Goal: Information Seeking & Learning: Learn about a topic

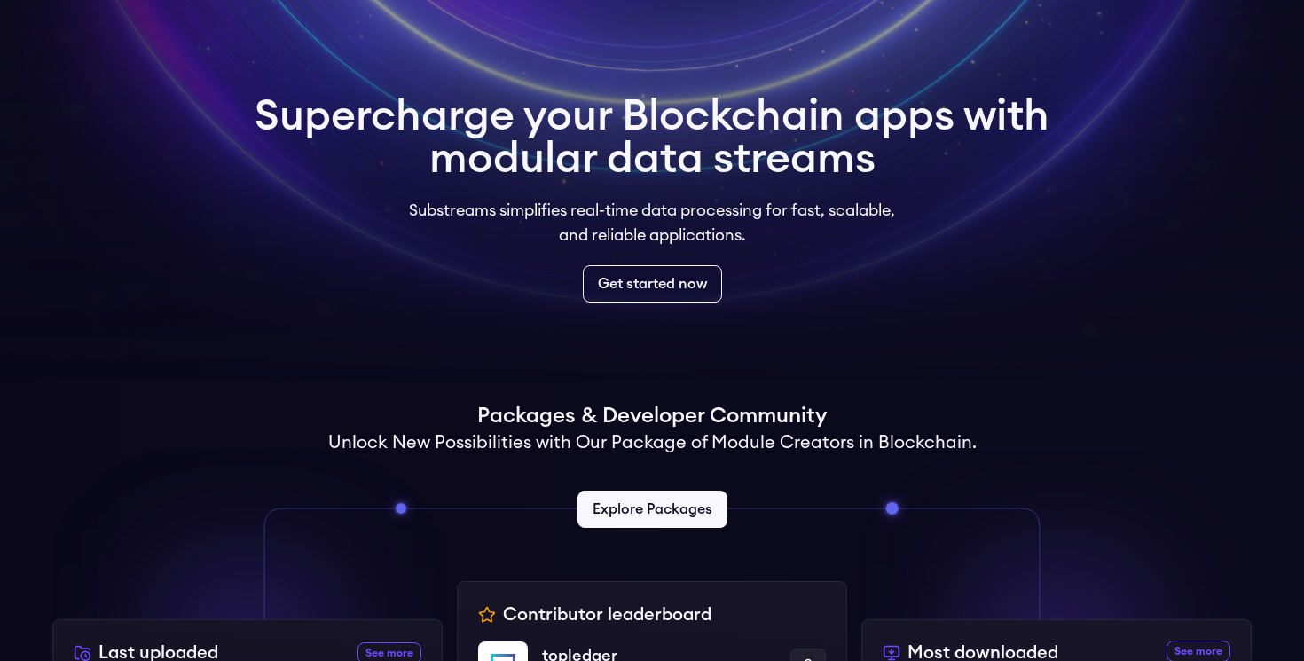
scroll to position [184, 0]
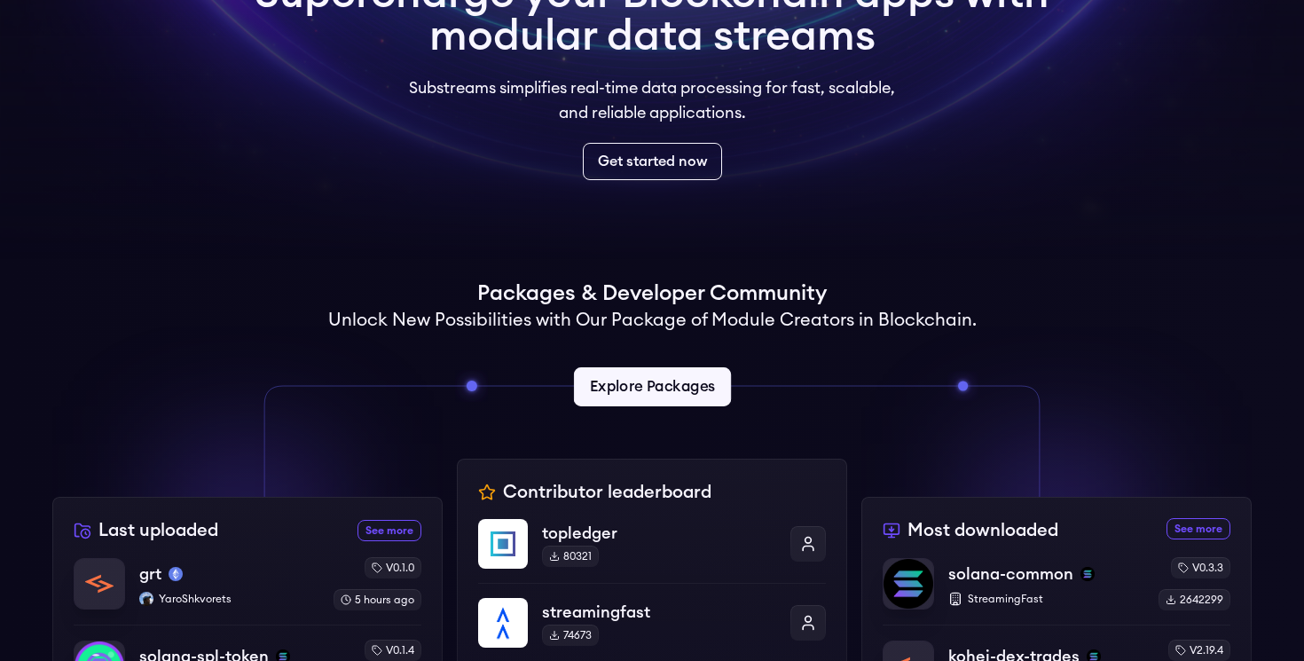
click at [643, 373] on link "Explore Packages" at bounding box center [651, 386] width 157 height 39
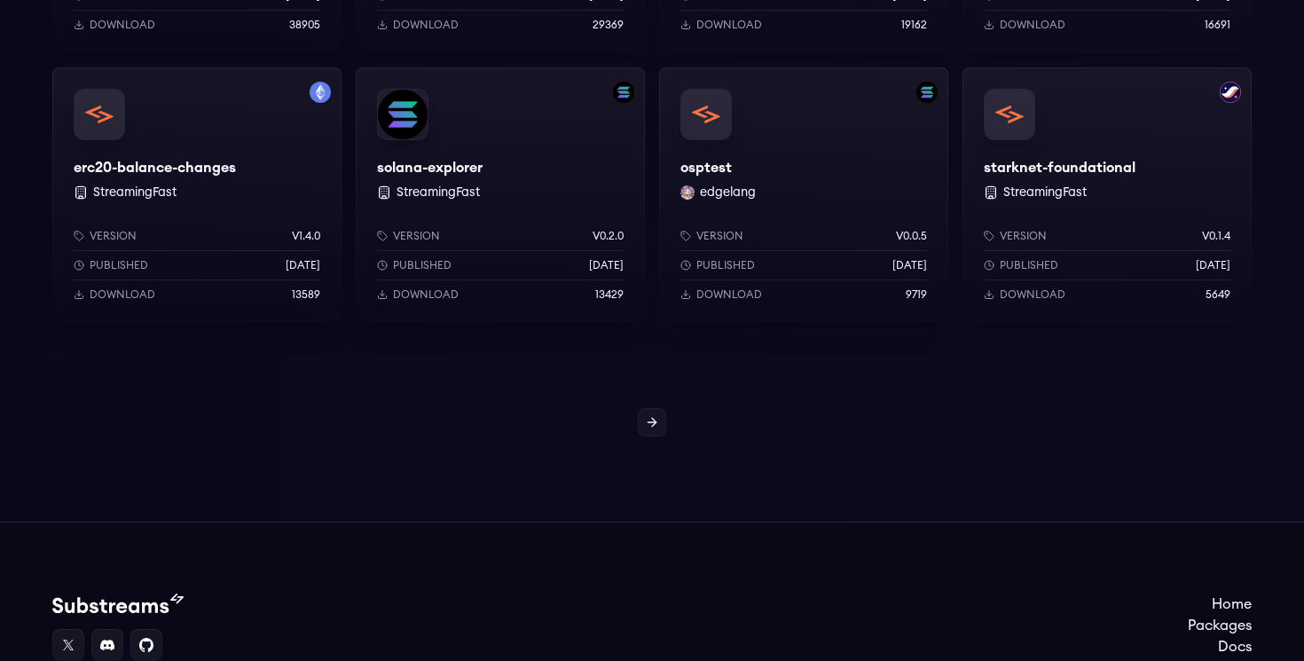
scroll to position [1619, 0]
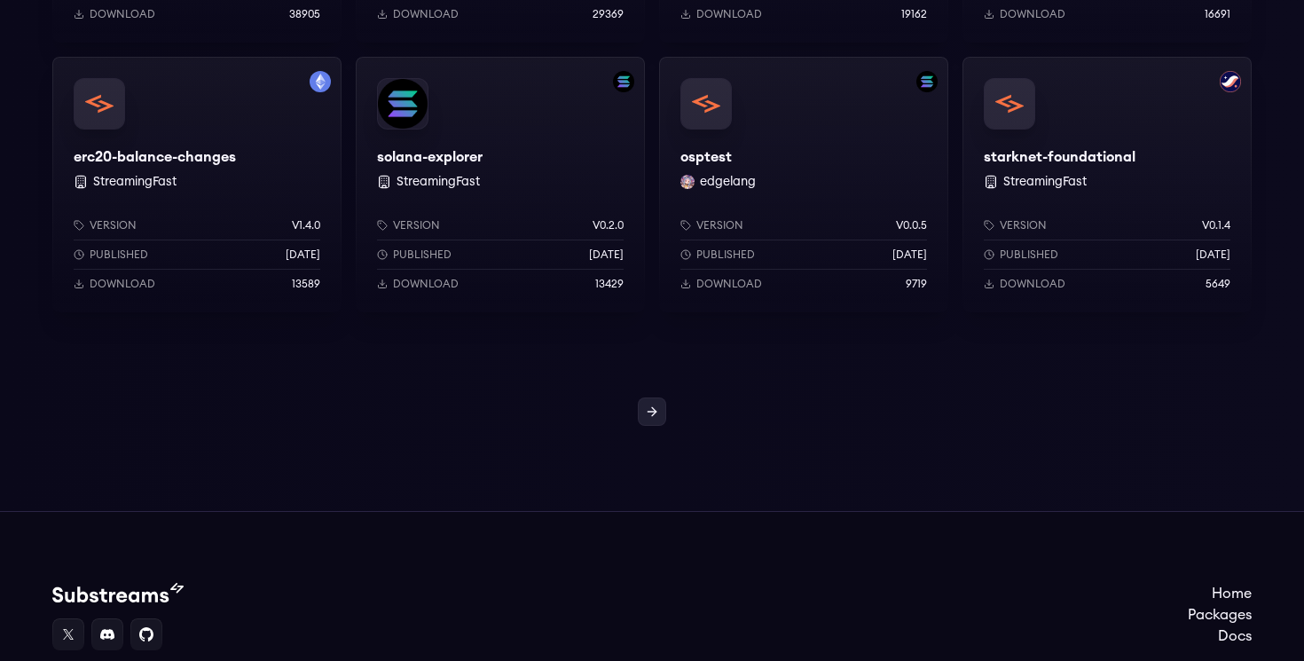
click at [646, 414] on icon at bounding box center [652, 411] width 14 height 14
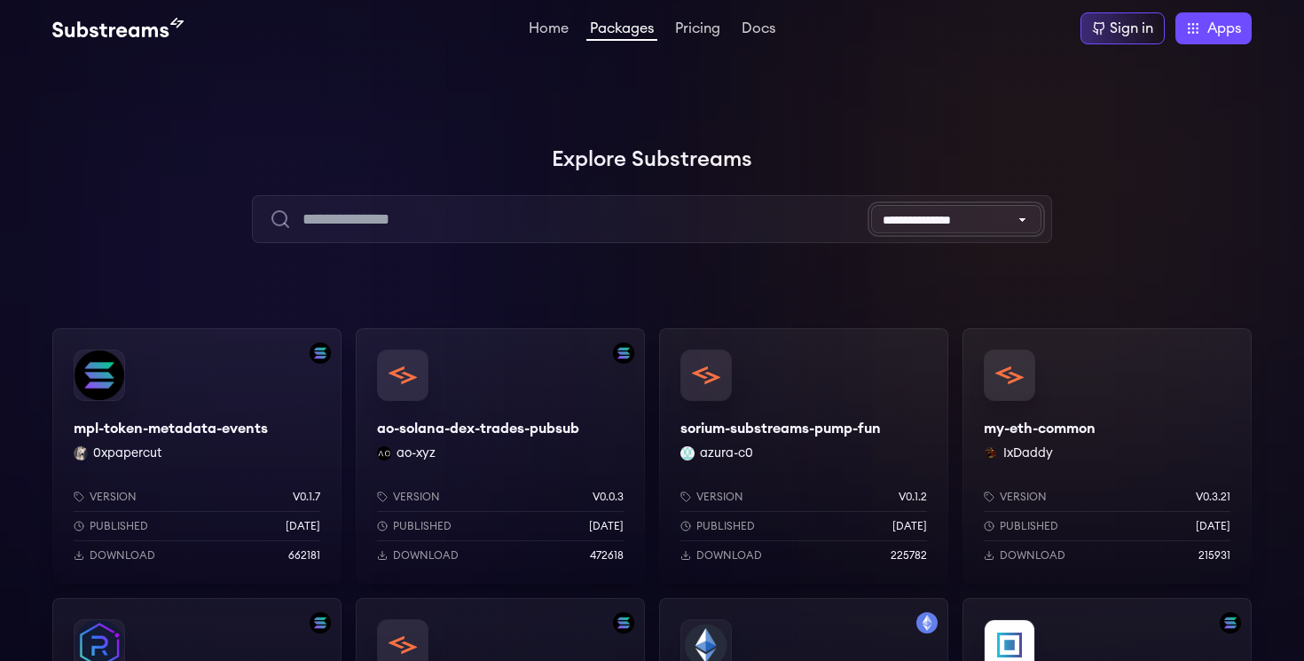
click at [943, 206] on select "**********" at bounding box center [956, 219] width 170 height 28
click at [871, 205] on select "**********" at bounding box center [956, 219] width 170 height 28
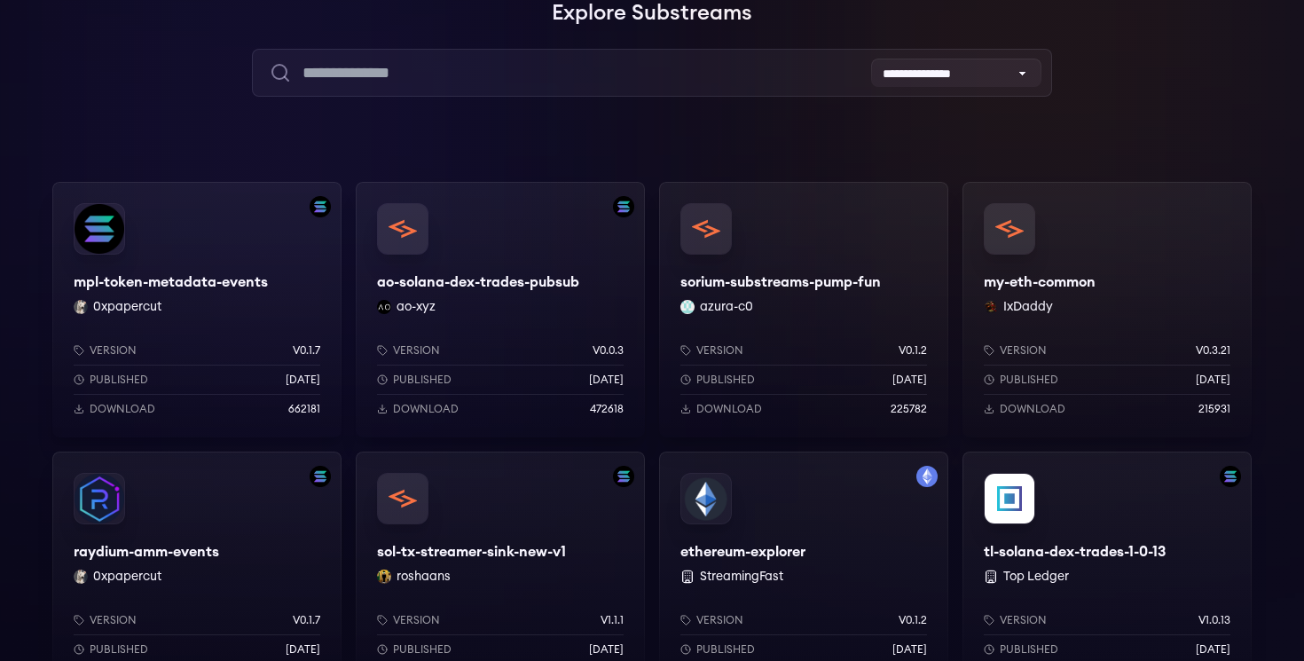
scroll to position [150, 0]
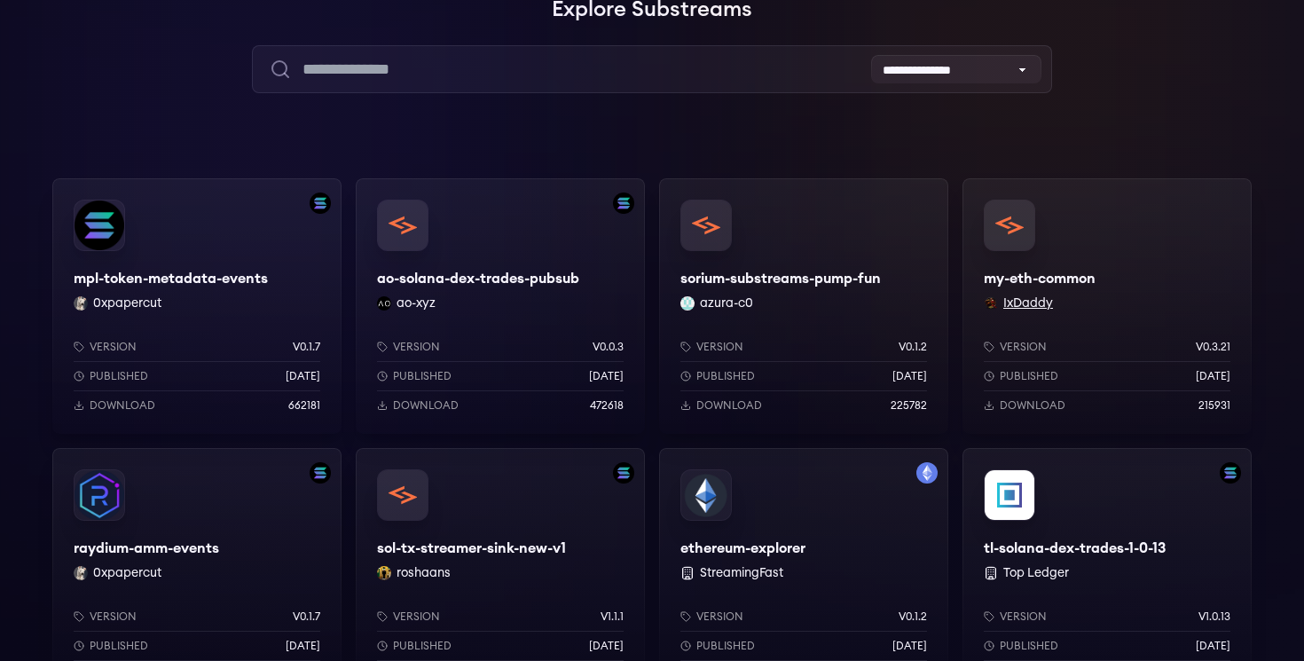
click at [1040, 302] on button "IxDaddy" at bounding box center [1028, 303] width 50 height 18
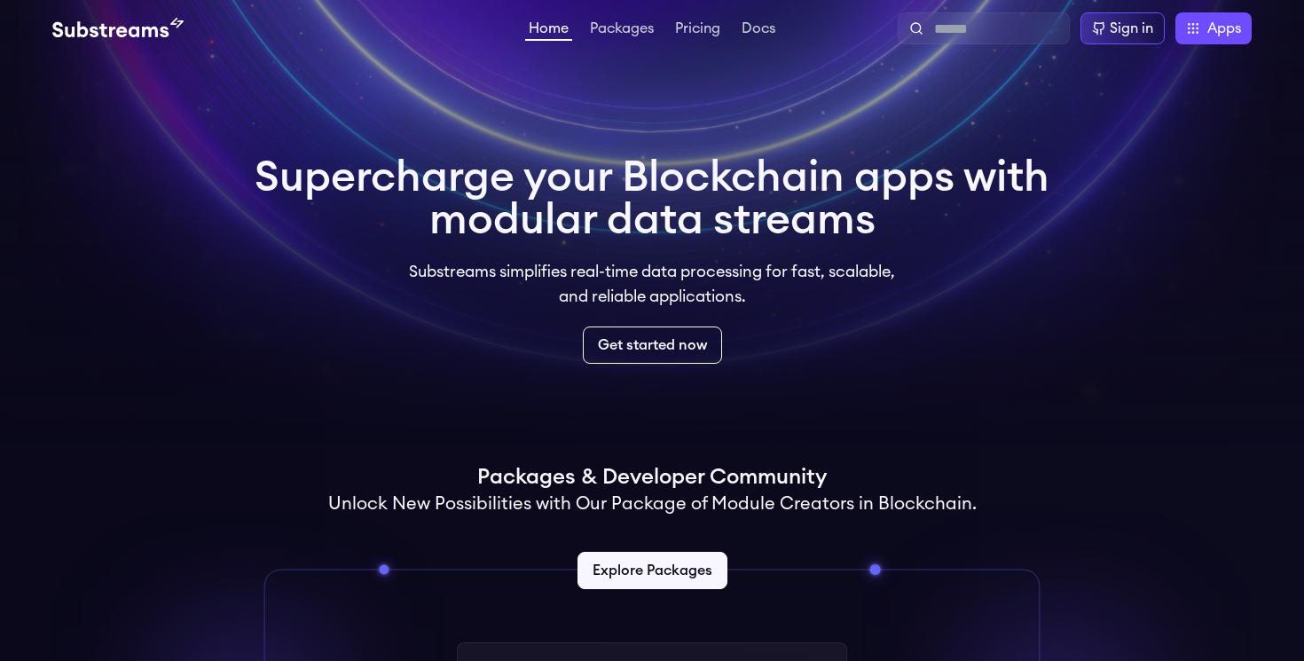
scroll to position [184, 0]
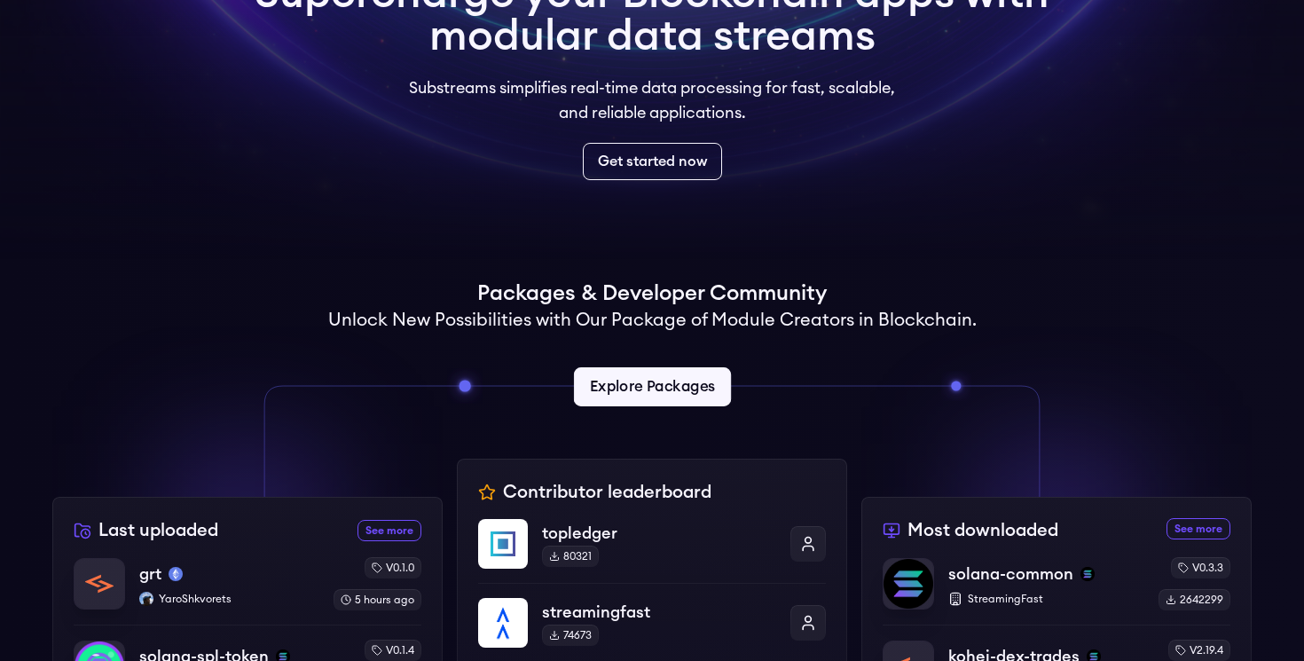
click at [654, 386] on link "Explore Packages" at bounding box center [651, 386] width 157 height 39
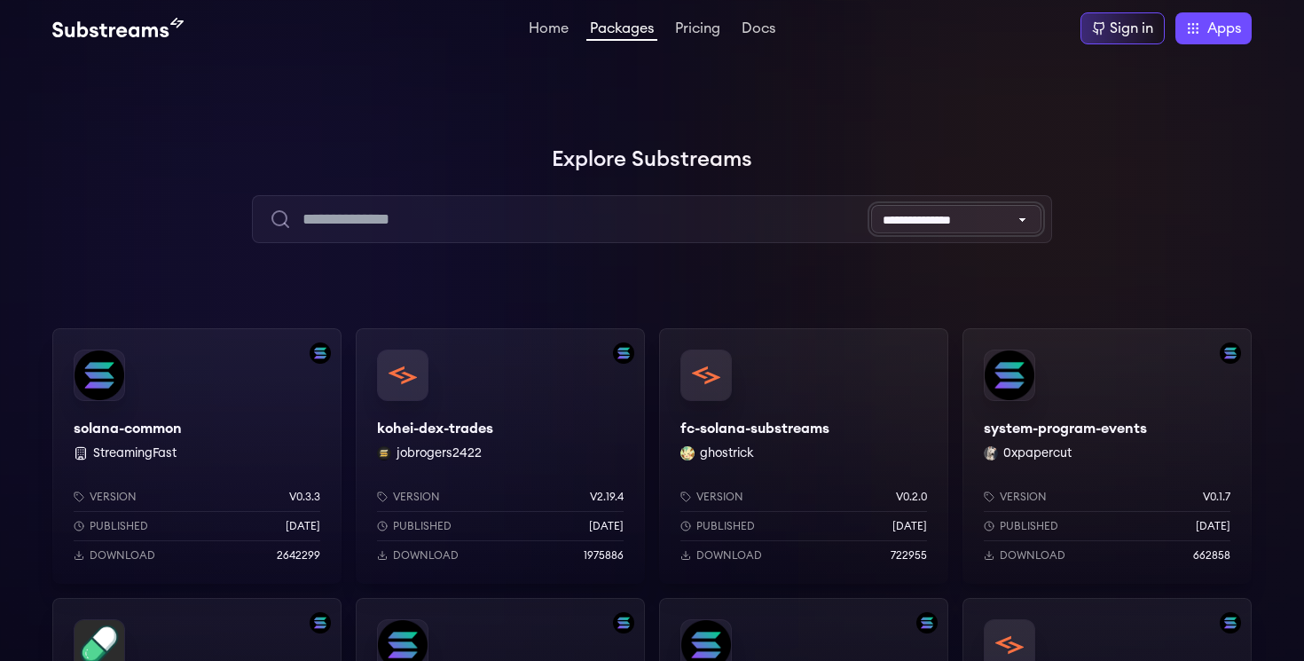
click at [966, 220] on select "**********" at bounding box center [956, 219] width 170 height 28
click at [871, 205] on select "**********" at bounding box center [956, 219] width 170 height 28
click at [971, 219] on select "**********" at bounding box center [956, 219] width 170 height 28
click at [871, 205] on select "**********" at bounding box center [956, 219] width 170 height 28
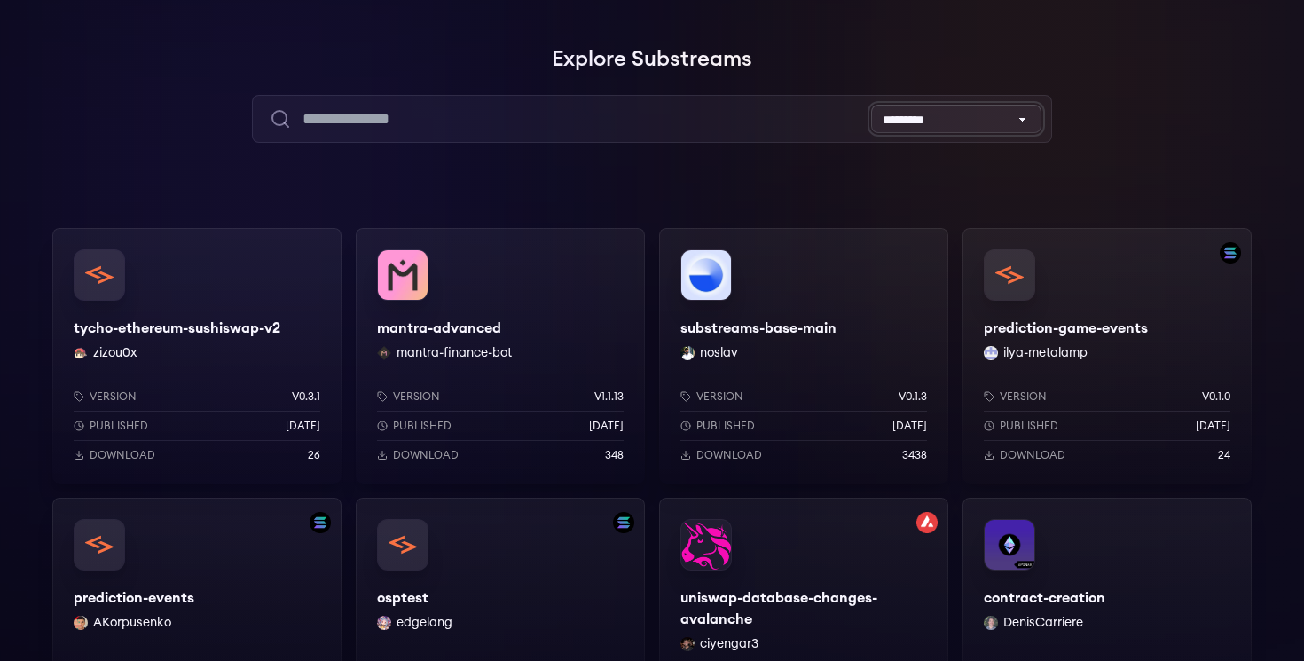
scroll to position [62, 0]
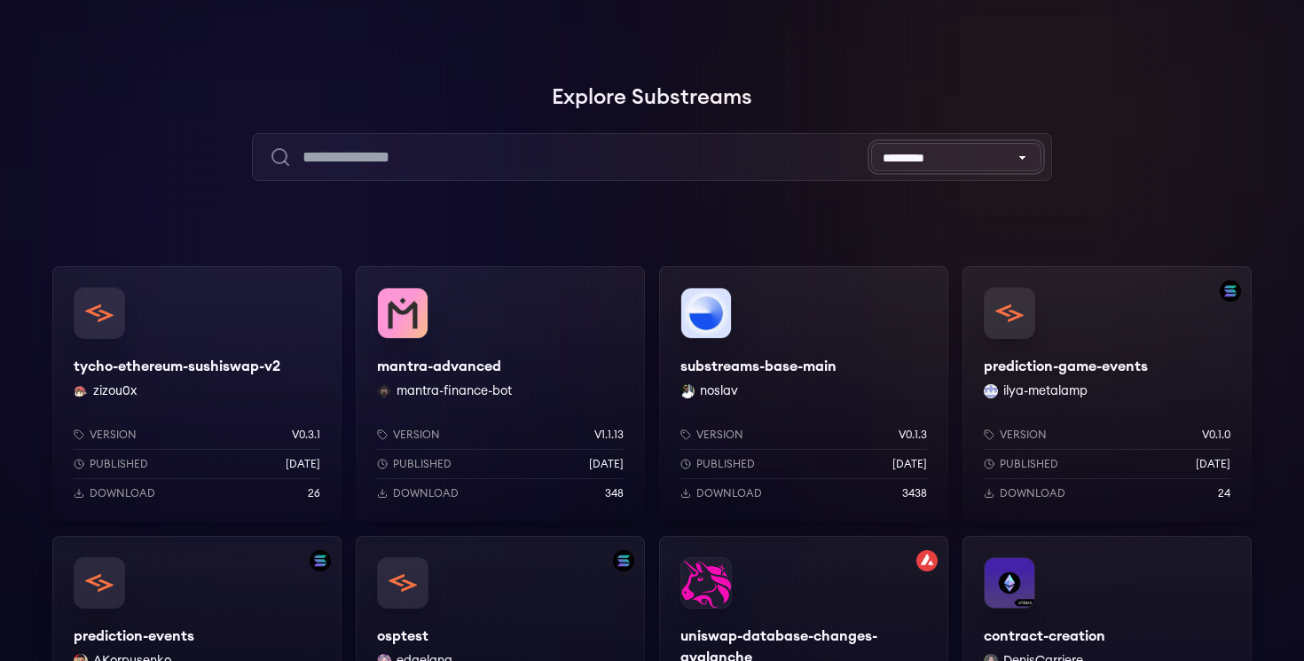
click at [972, 160] on select "**********" at bounding box center [956, 157] width 170 height 28
select select "**********"
click at [871, 143] on select "**********" at bounding box center [956, 157] width 170 height 28
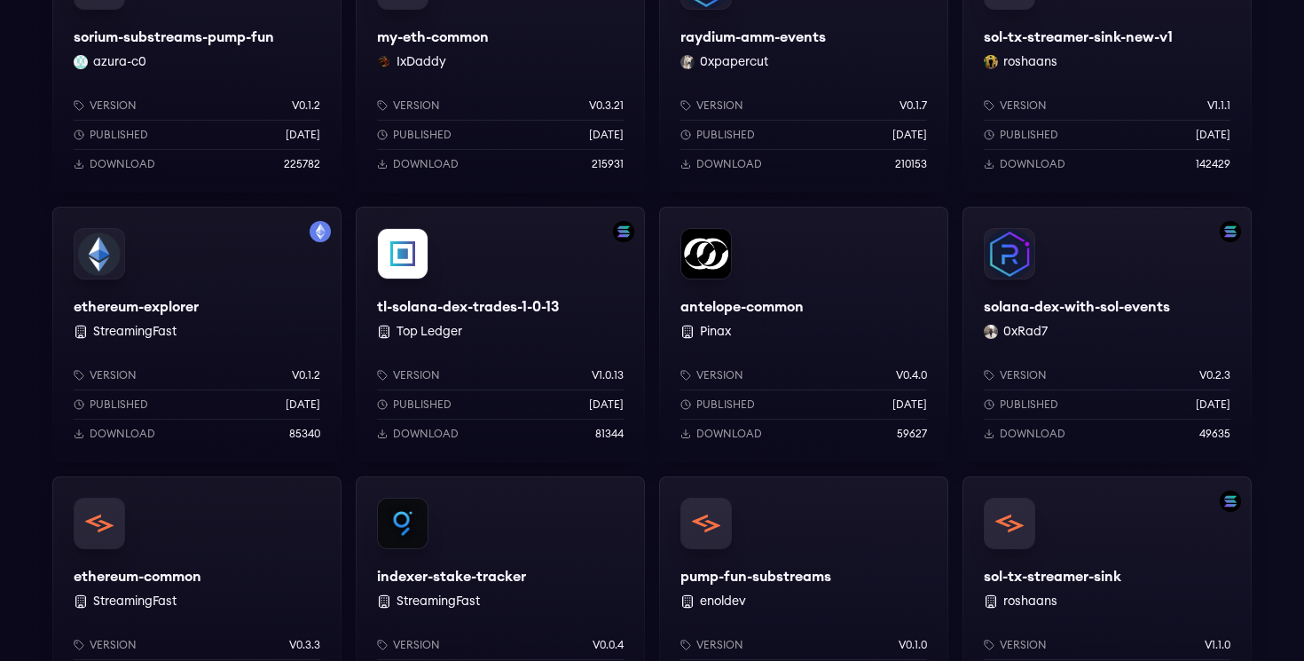
scroll to position [931, 0]
click at [181, 300] on div "ethereum-explorer StreamingFast Version v0.1.2 Published 1 years ago Download 8…" at bounding box center [196, 333] width 289 height 255
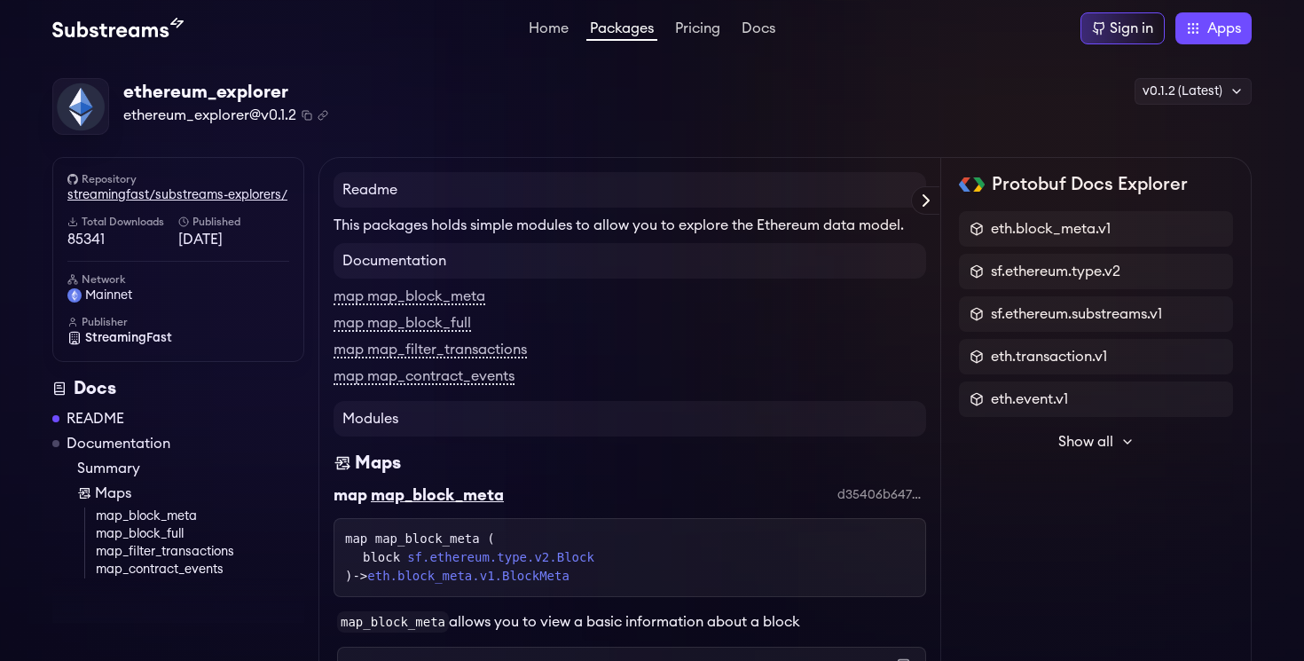
click at [270, 199] on link "streamingfast/substreams-explorers/" at bounding box center [178, 195] width 222 height 18
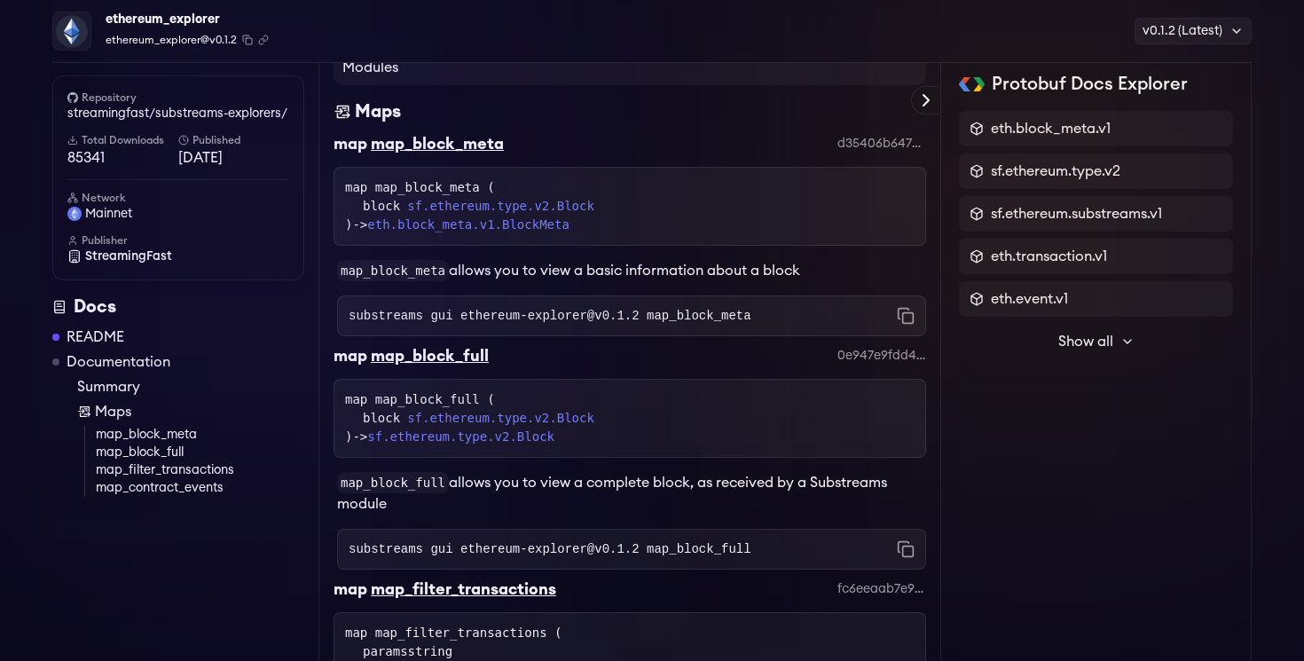
scroll to position [361, 0]
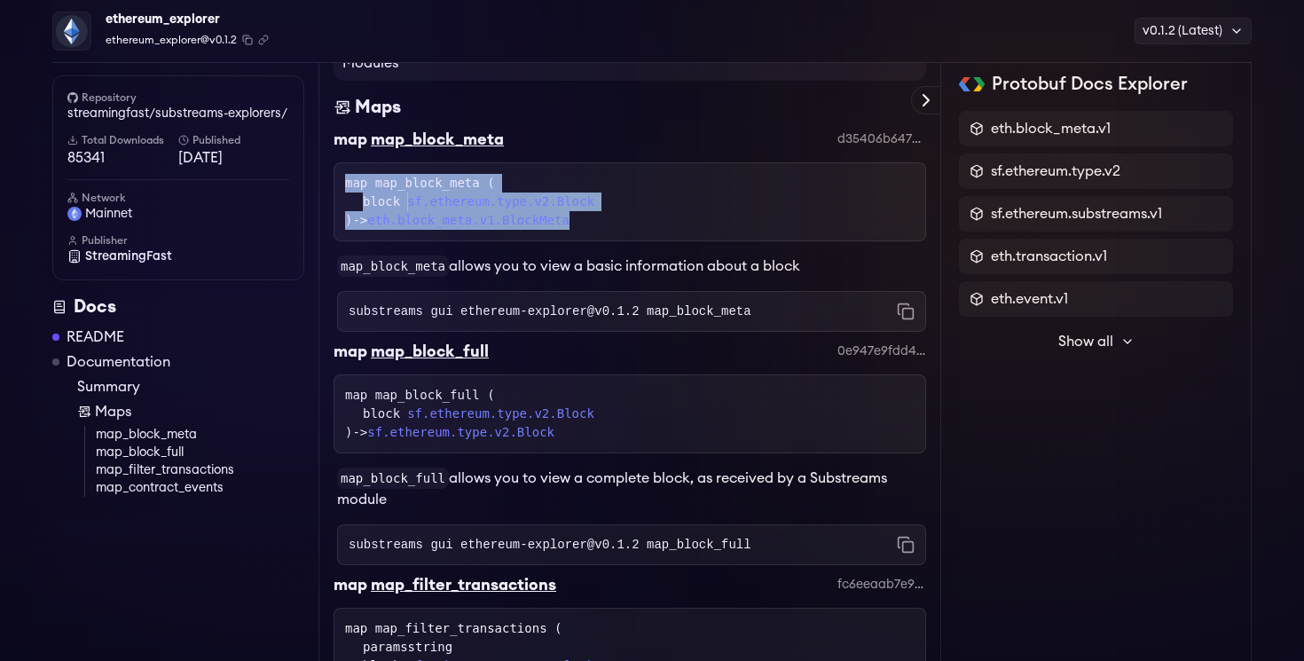
drag, startPoint x: 339, startPoint y: 184, endPoint x: 451, endPoint y: 247, distance: 128.3
click at [451, 248] on div "map map_block_meta d35406b647b264577e288fdbc0b90aec9f67c5b9 map map_block_meta …" at bounding box center [629, 229] width 592 height 205
click at [452, 247] on div "map_block_meta allows you to view a basic information about a block" at bounding box center [629, 258] width 592 height 35
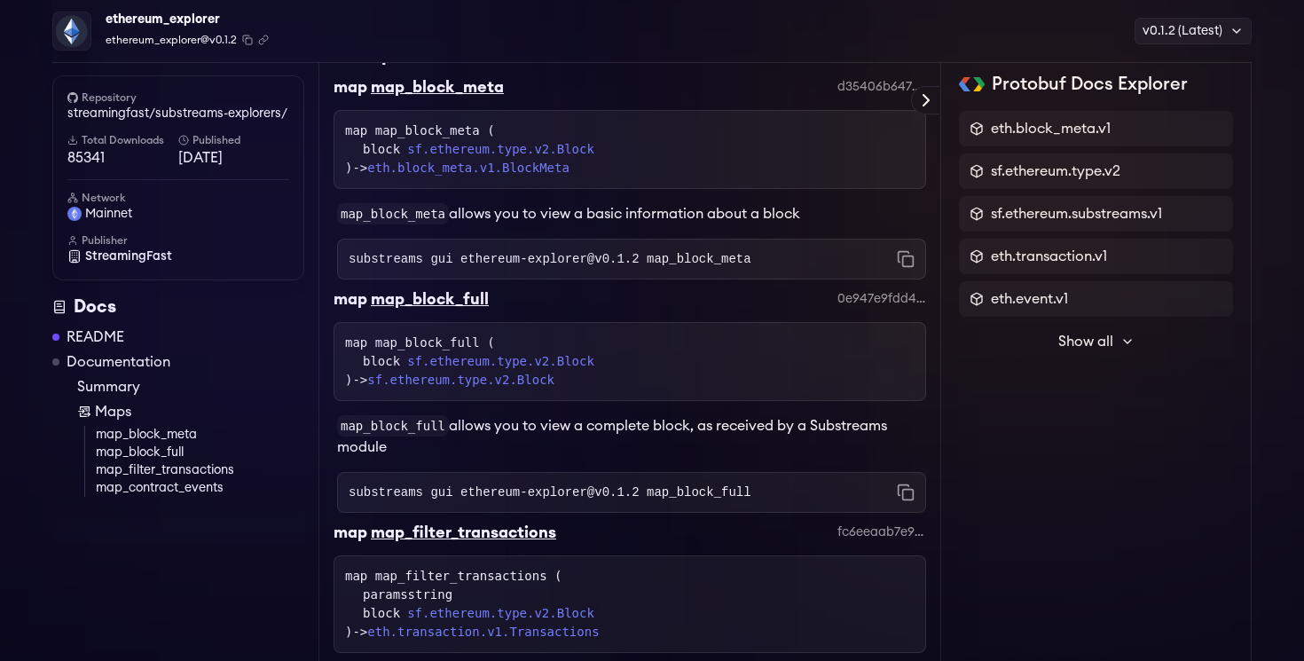
scroll to position [426, 0]
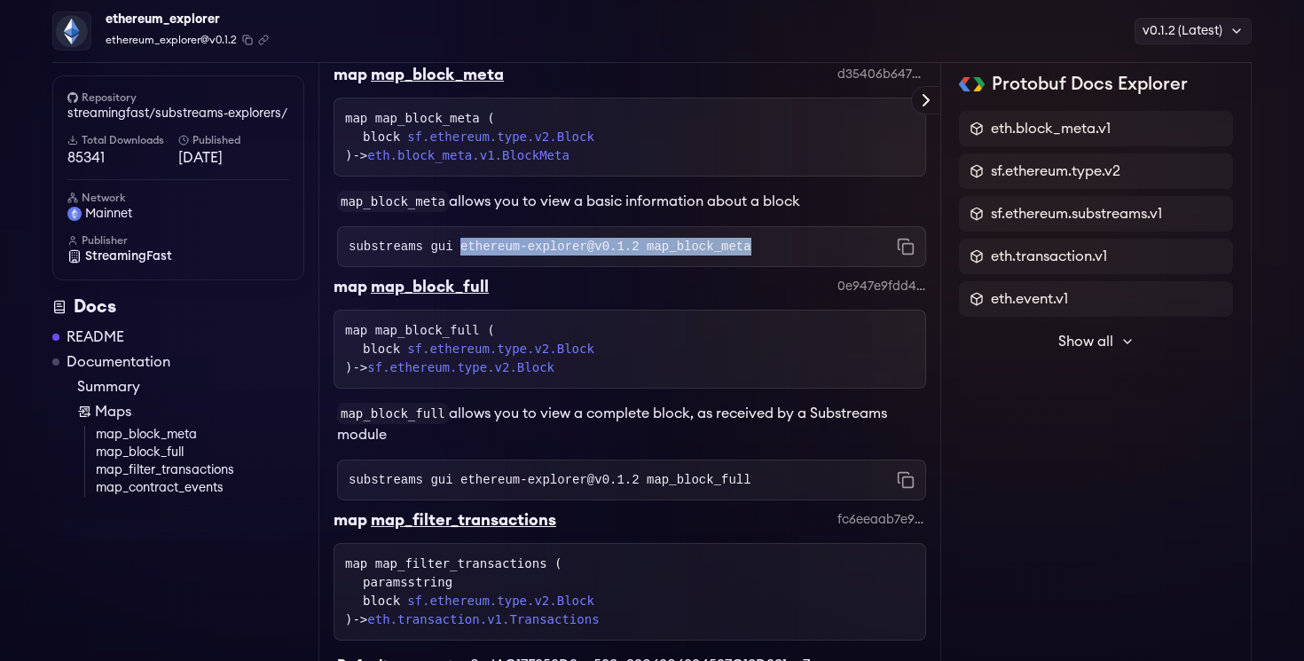
drag, startPoint x: 460, startPoint y: 242, endPoint x: 670, endPoint y: 265, distance: 211.4
click at [670, 265] on div "substreams gui ethereum-explorer@v0.1.2 map_block_meta Copied!" at bounding box center [631, 246] width 589 height 41
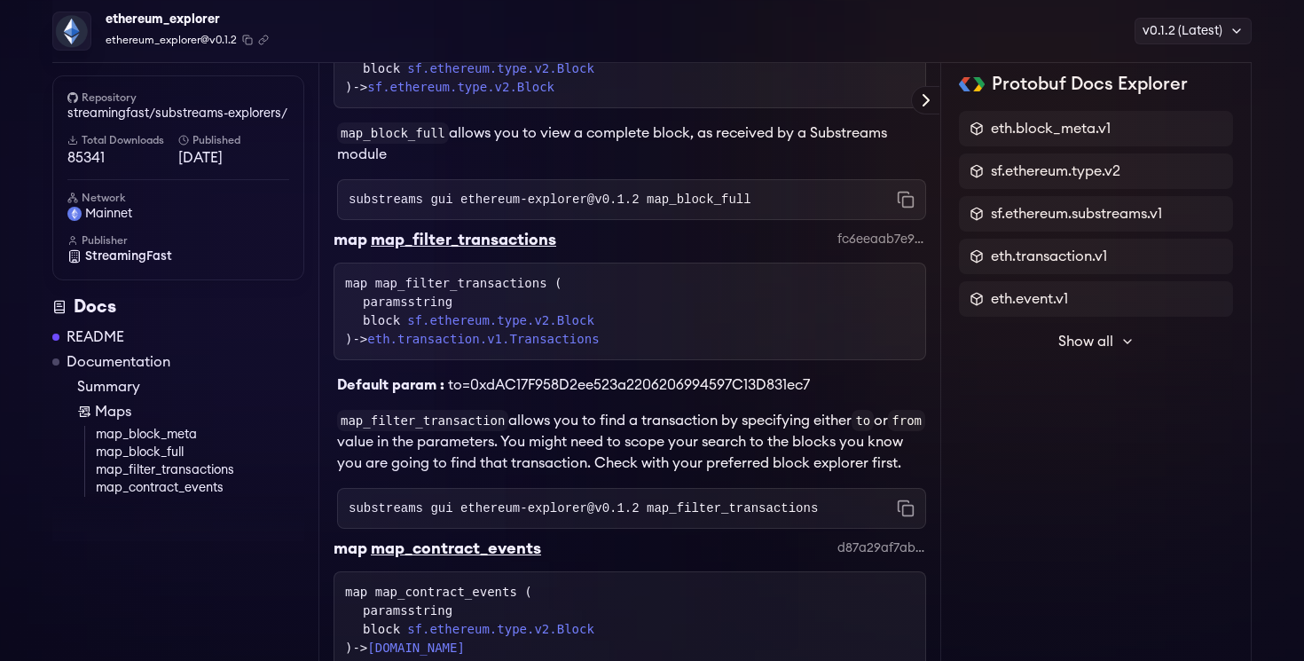
scroll to position [717, 0]
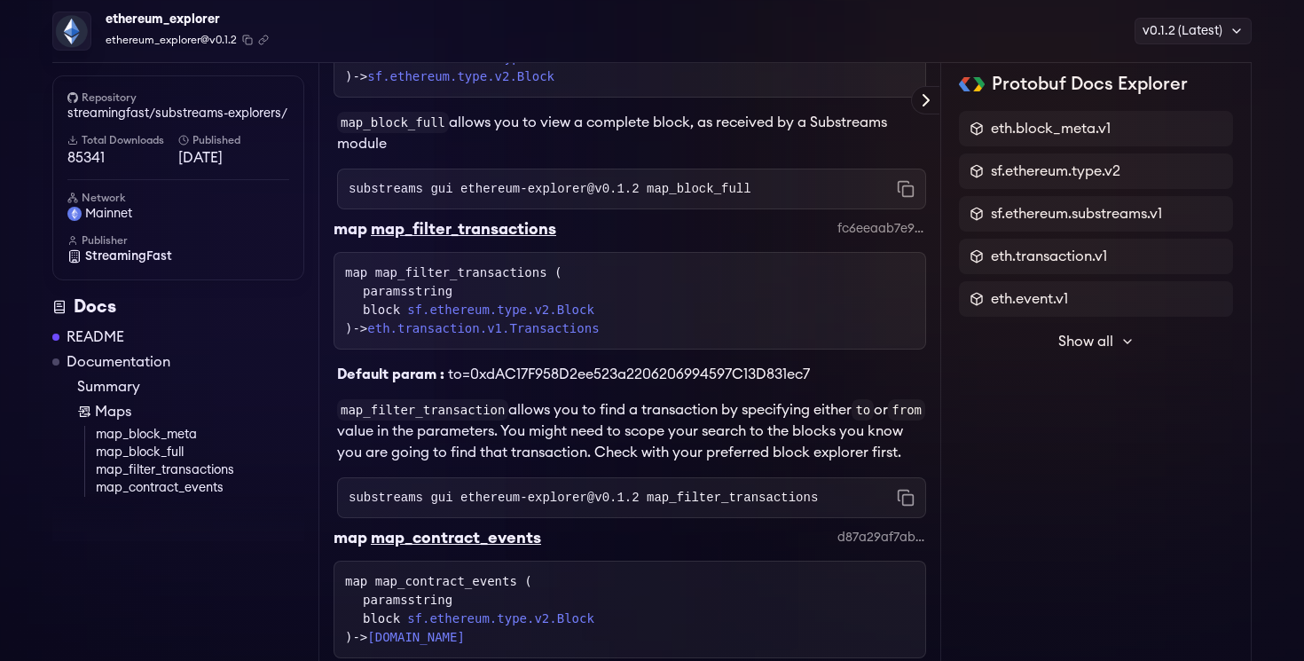
click at [116, 338] on link "README" at bounding box center [96, 336] width 58 height 21
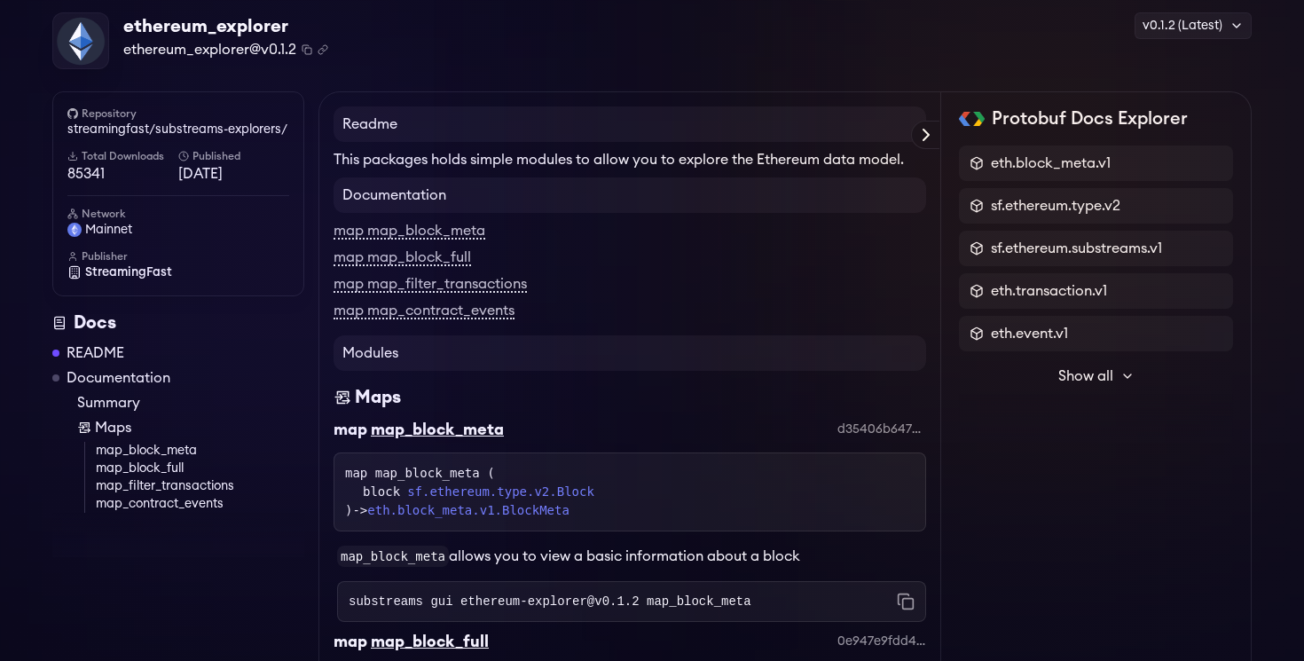
scroll to position [35, 0]
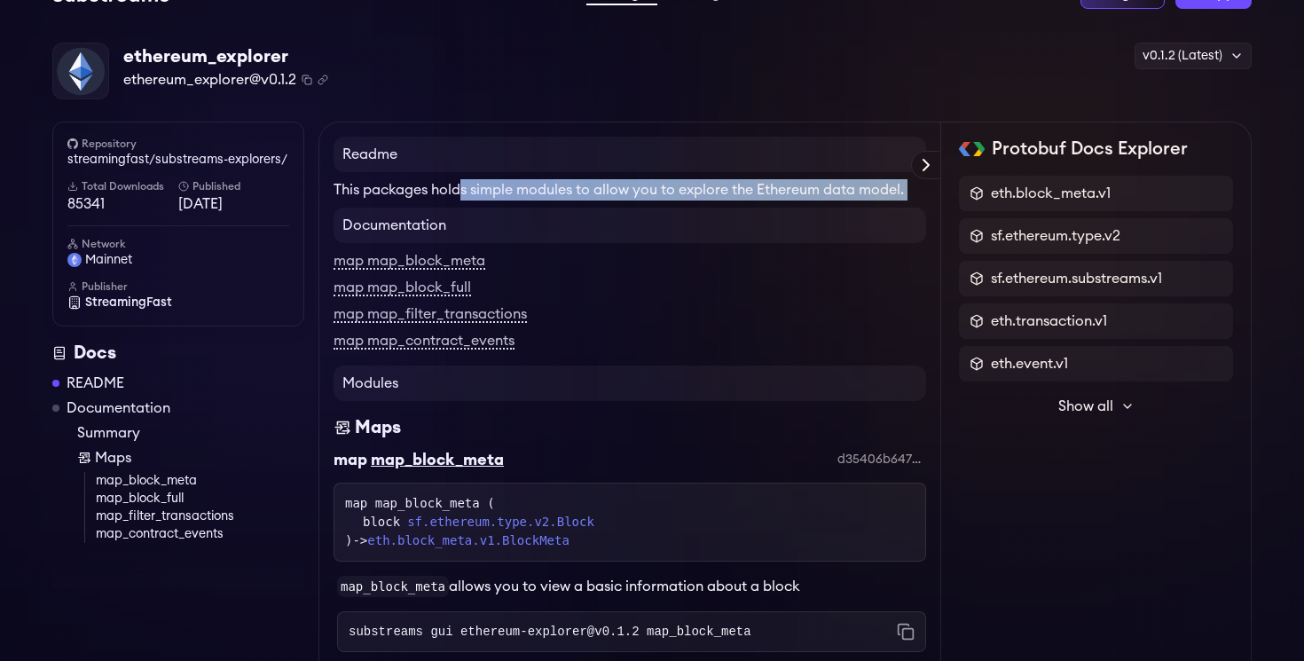
drag, startPoint x: 460, startPoint y: 183, endPoint x: 763, endPoint y: 203, distance: 303.1
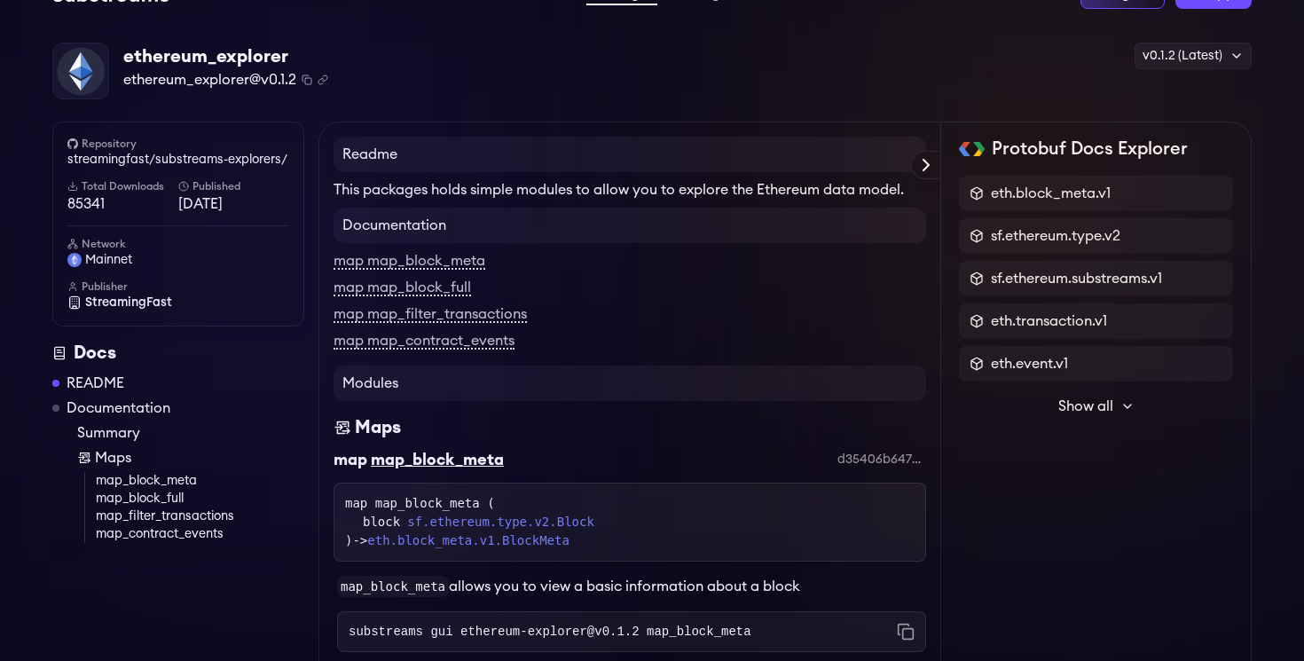
scroll to position [40, 0]
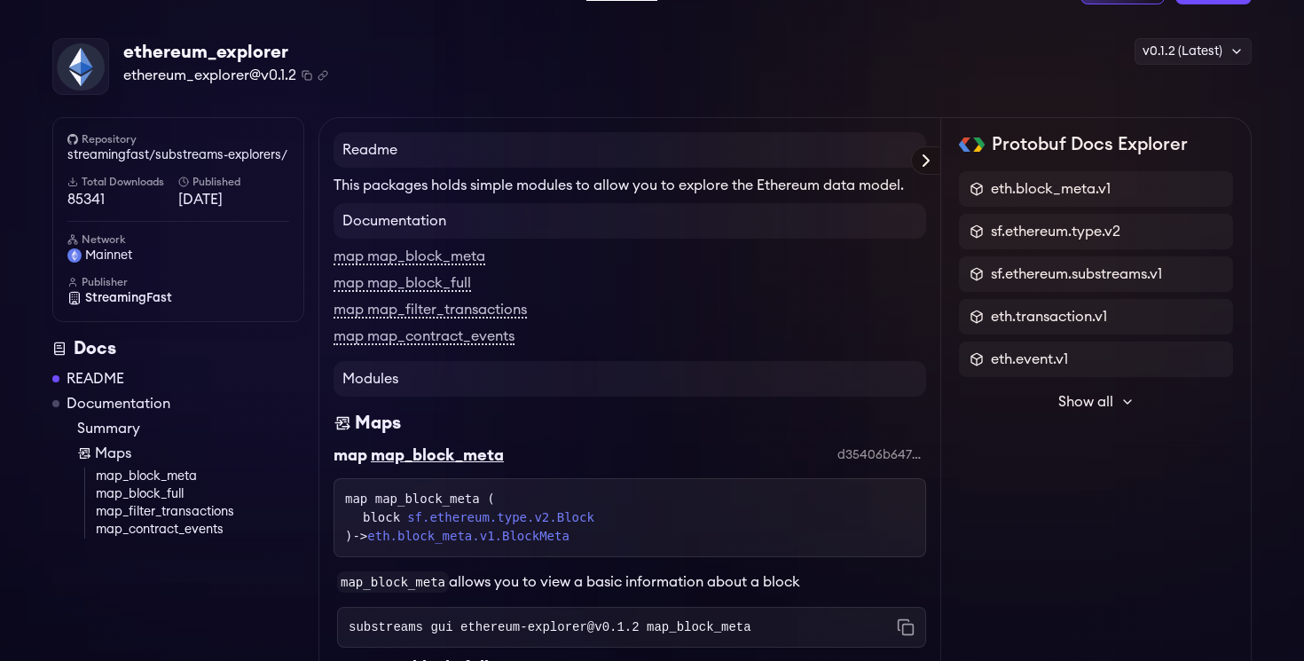
click at [929, 155] on icon at bounding box center [925, 160] width 21 height 21
click at [0, 0] on div "Protobuf Docs Explorer" at bounding box center [0, 0] width 0 height 0
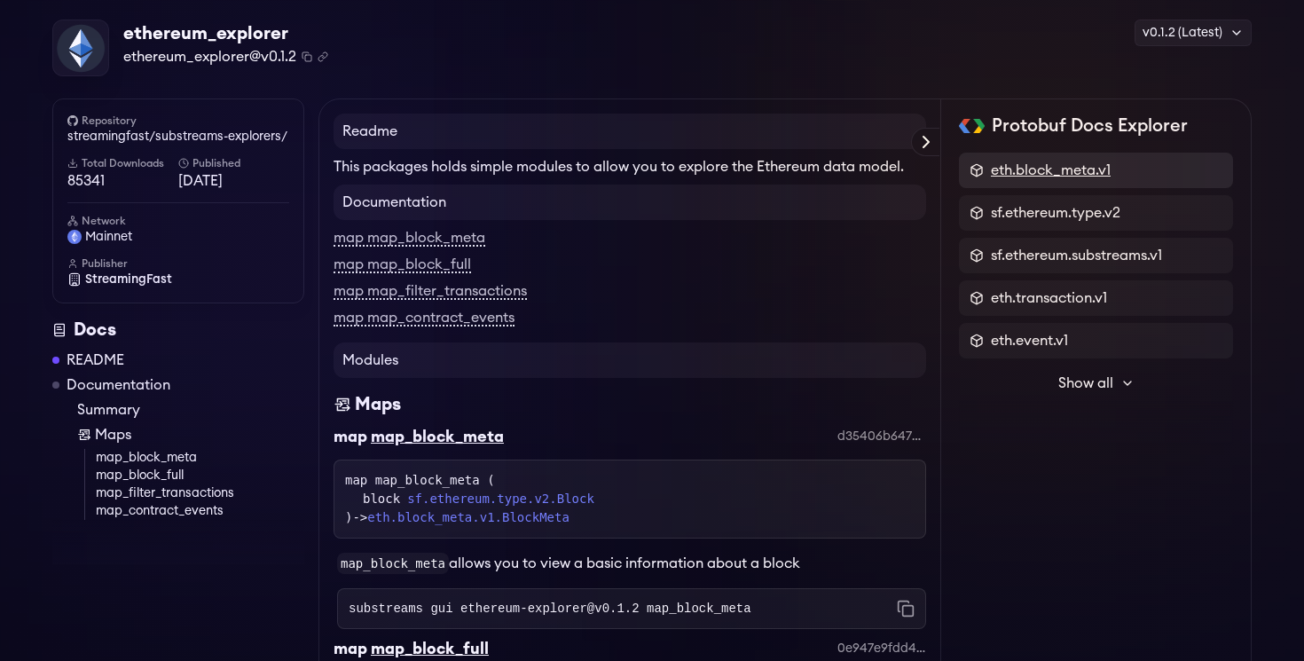
click at [1046, 172] on span "eth.block_meta.v1" at bounding box center [1051, 170] width 120 height 21
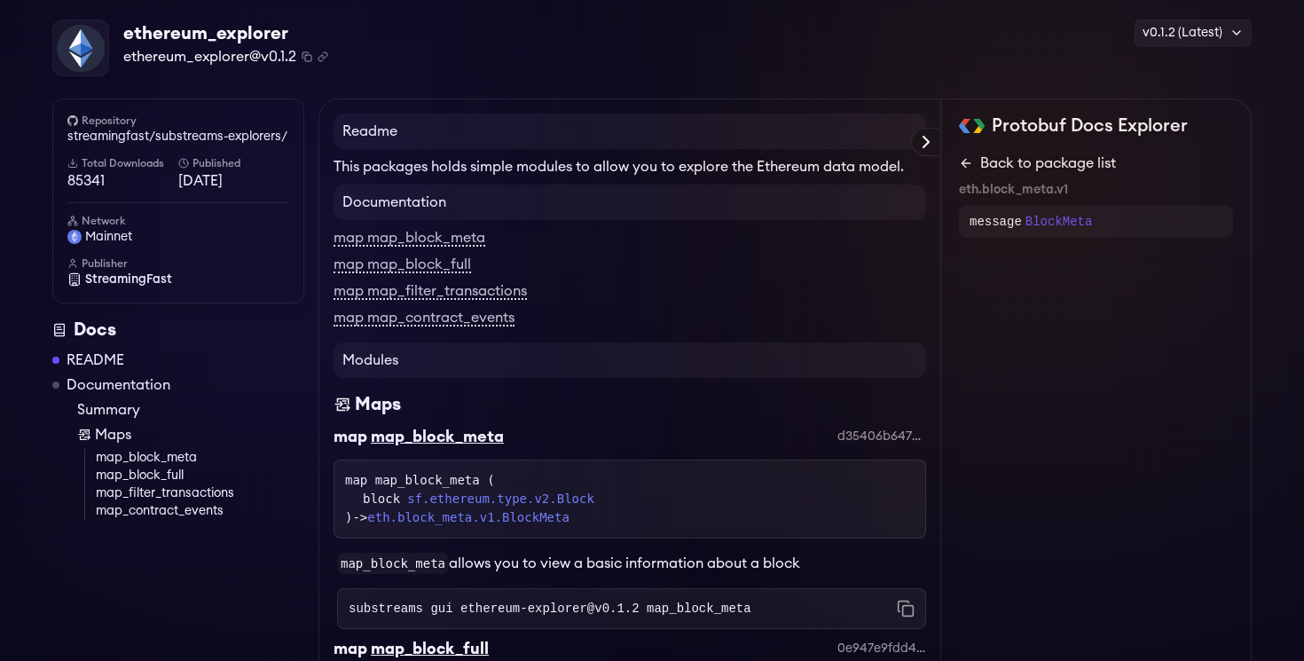
click at [961, 161] on icon at bounding box center [966, 163] width 14 height 14
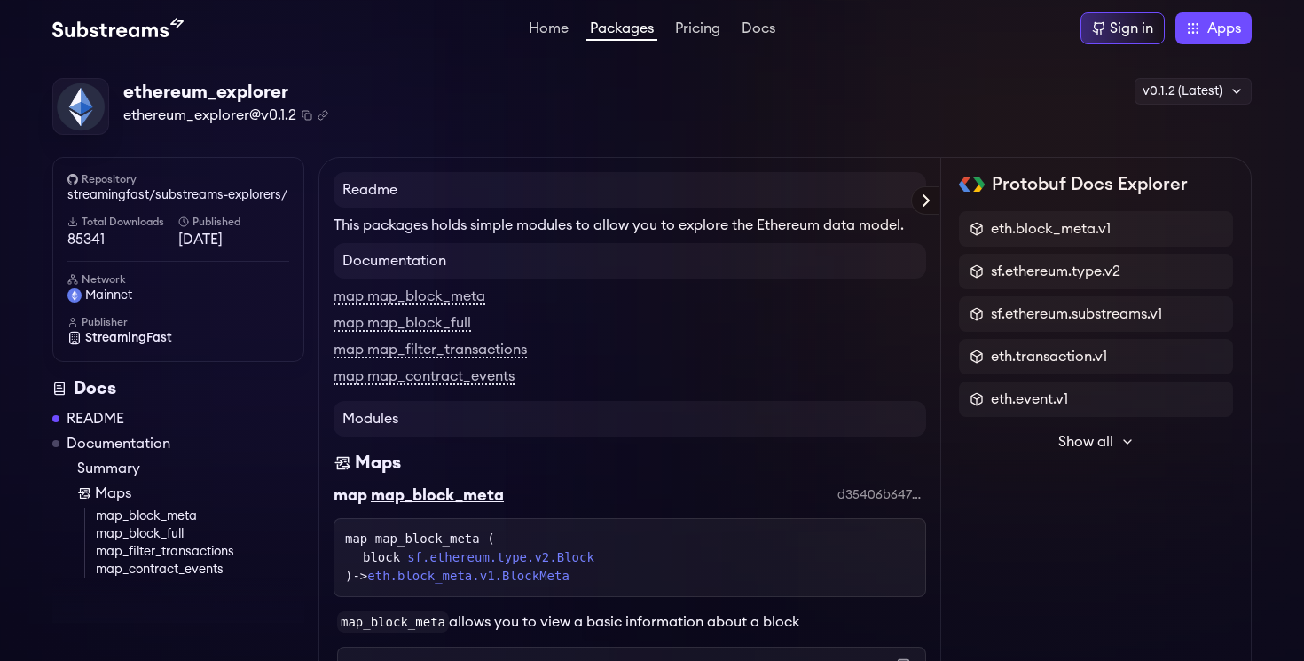
click at [930, 204] on icon at bounding box center [925, 200] width 21 height 21
click at [417, 328] on link "map map_block_full" at bounding box center [401, 324] width 137 height 16
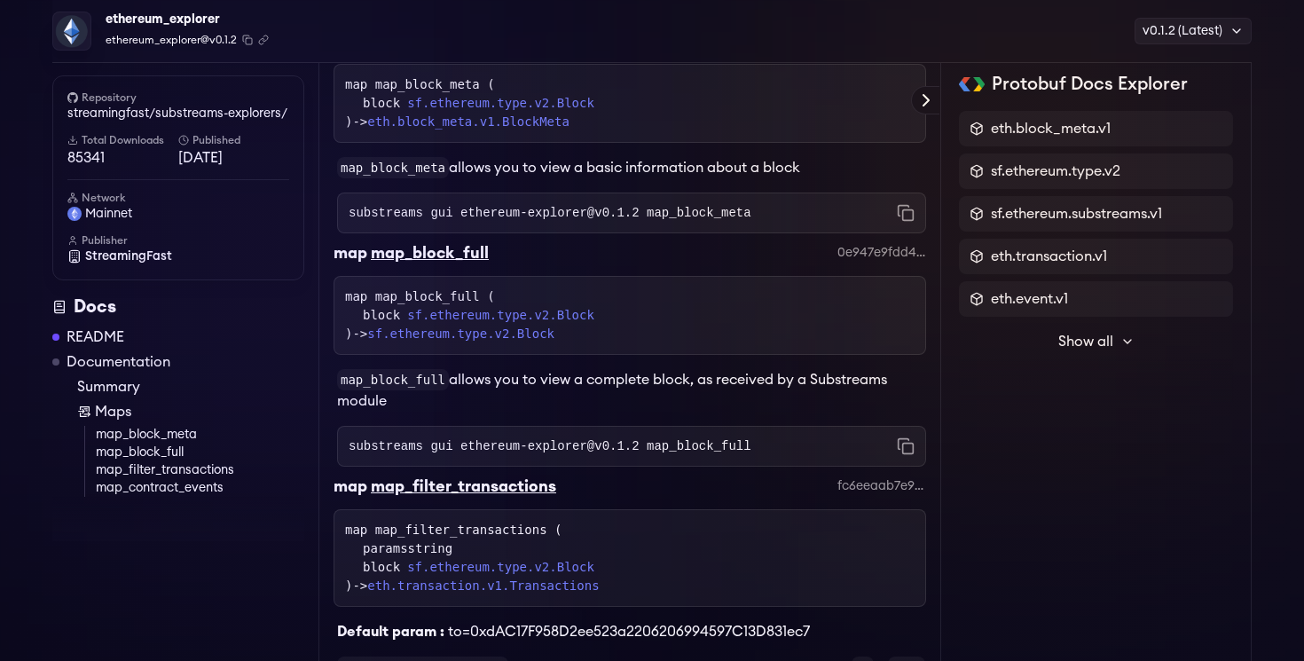
scroll to position [686, 0]
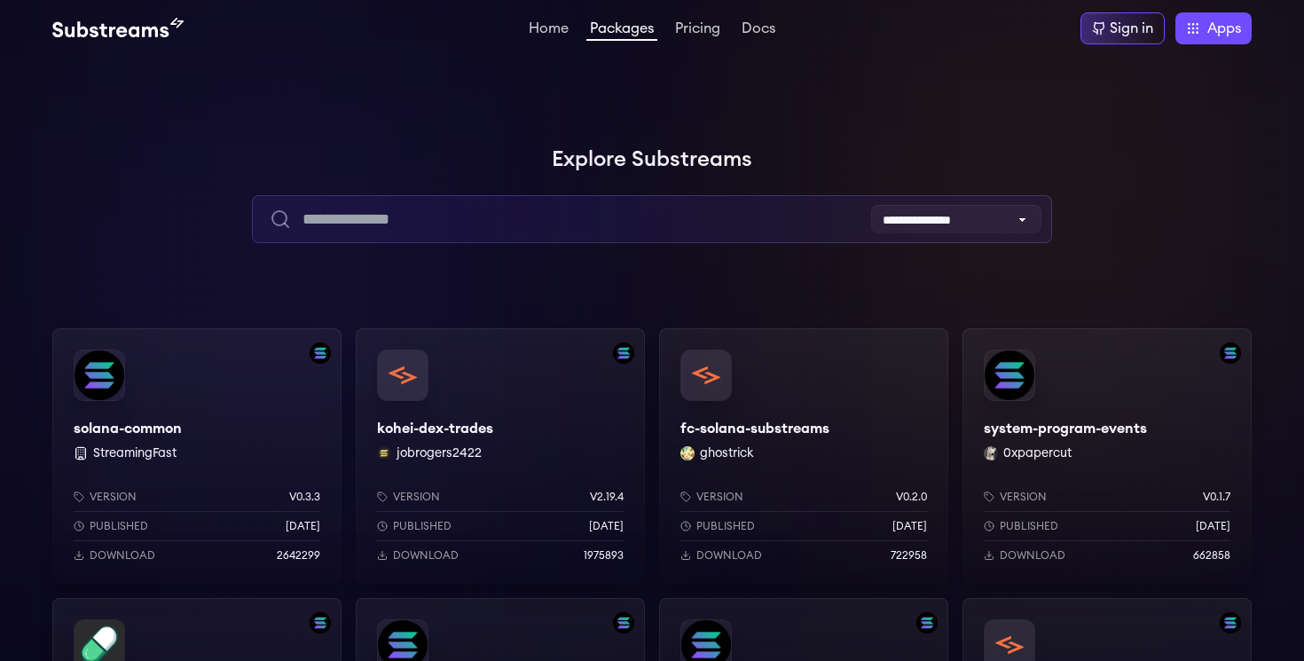
click at [584, 203] on input "text" at bounding box center [651, 219] width 799 height 48
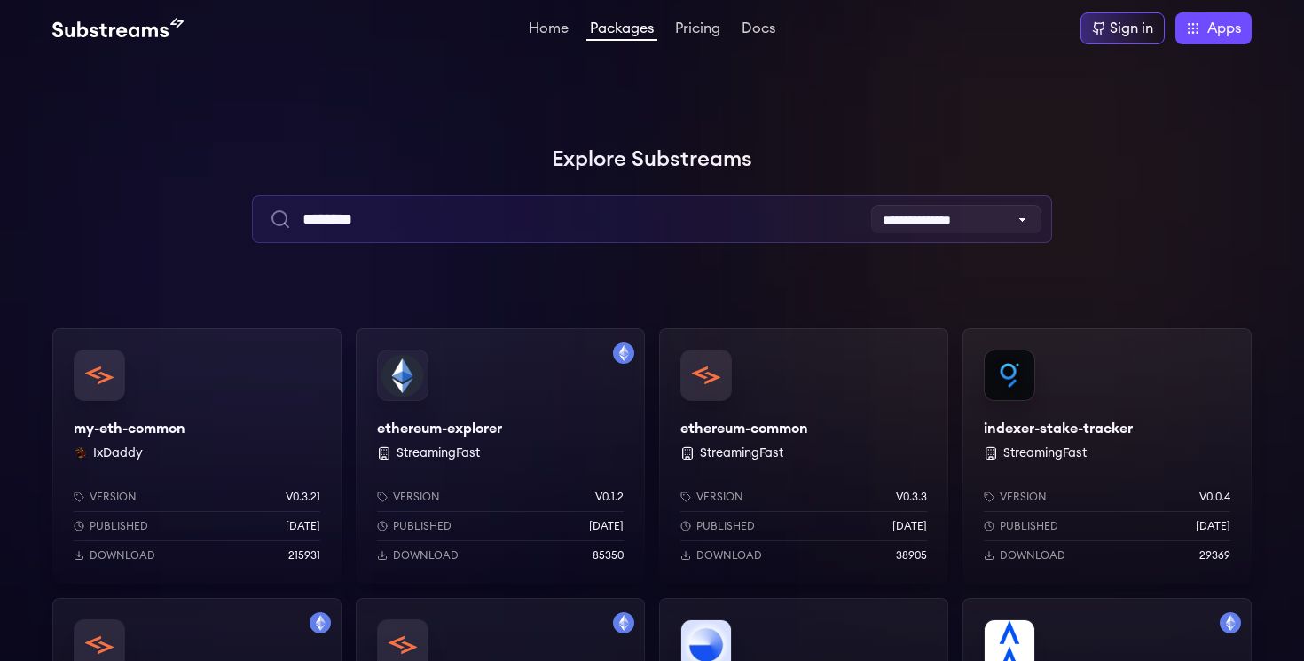
type input "********"
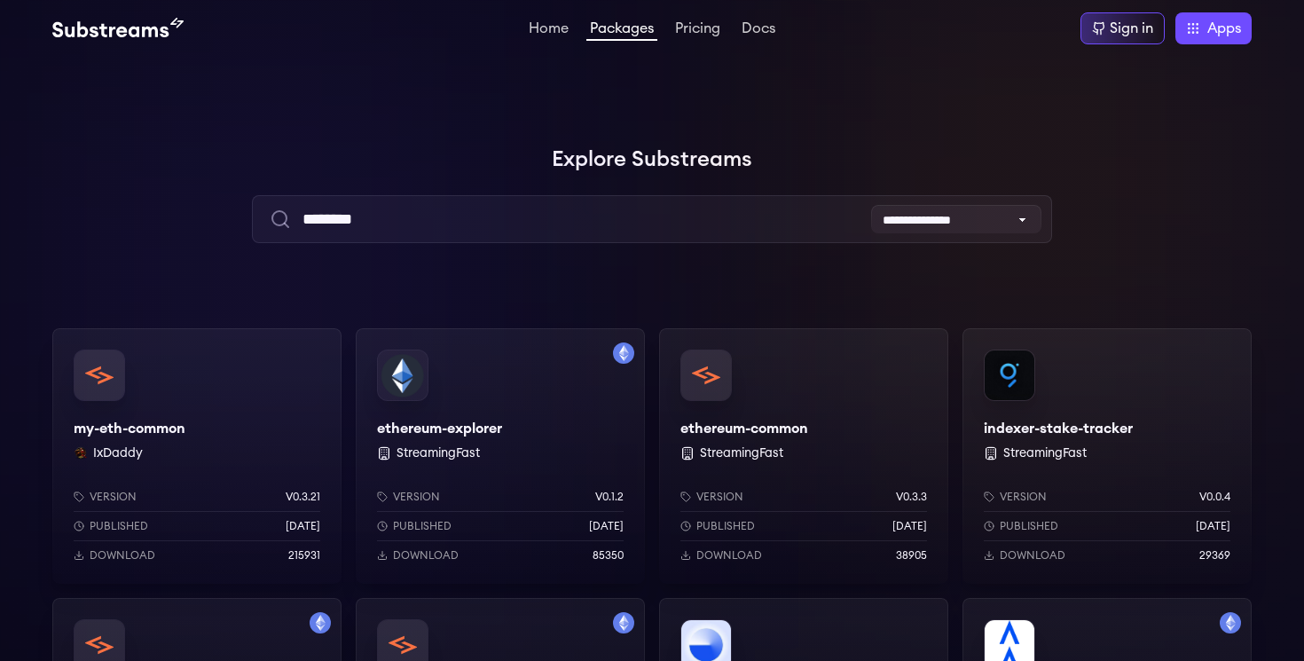
click at [451, 415] on div "ethereum-explorer StreamingFast Version v0.1.2 Published [DATE] Download 85350" at bounding box center [500, 455] width 289 height 255
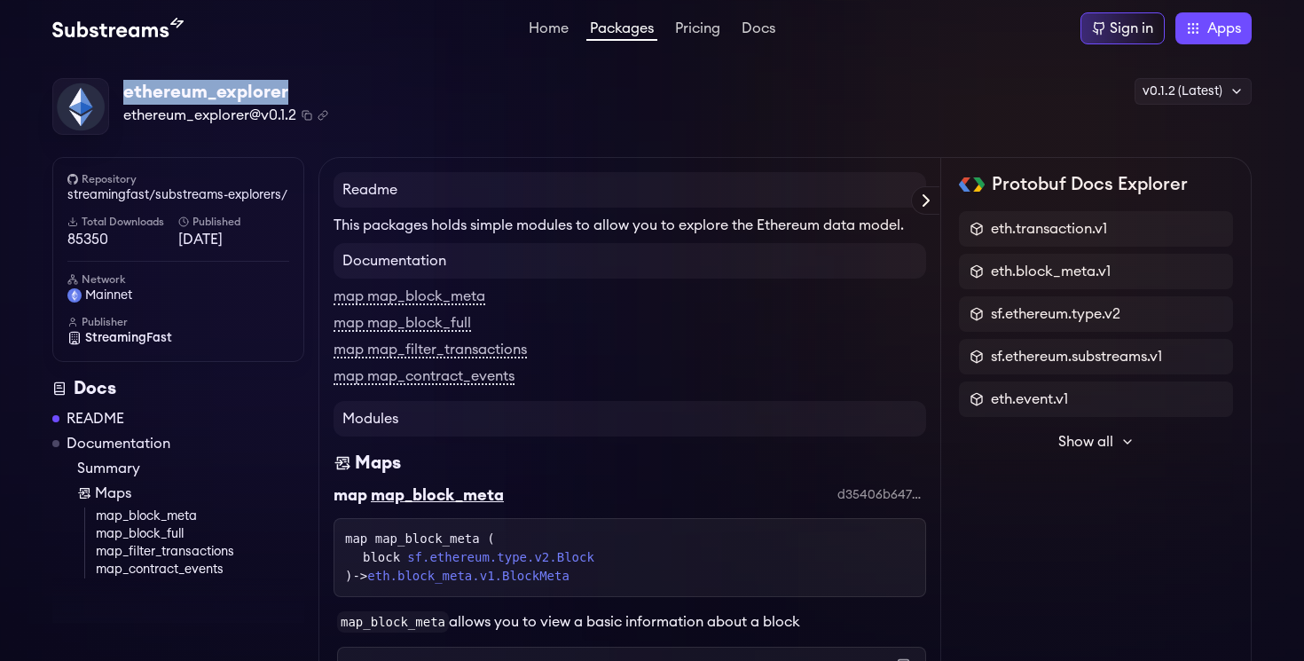
drag, startPoint x: 290, startPoint y: 93, endPoint x: 312, endPoint y: 78, distance: 26.8
click at [312, 78] on div "ethereum_explorer ethereum_explorer@v0.1.2 Copied! Copied!" at bounding box center [190, 106] width 276 height 57
click at [323, 90] on div "ethereum_explorer" at bounding box center [225, 92] width 205 height 25
click at [584, 133] on div "ethereum_explorer ethereum_explorer@v0.1.2 Copied! Copied! v0.1.2 (Latest) v0.1…" at bounding box center [651, 107] width 1199 height 58
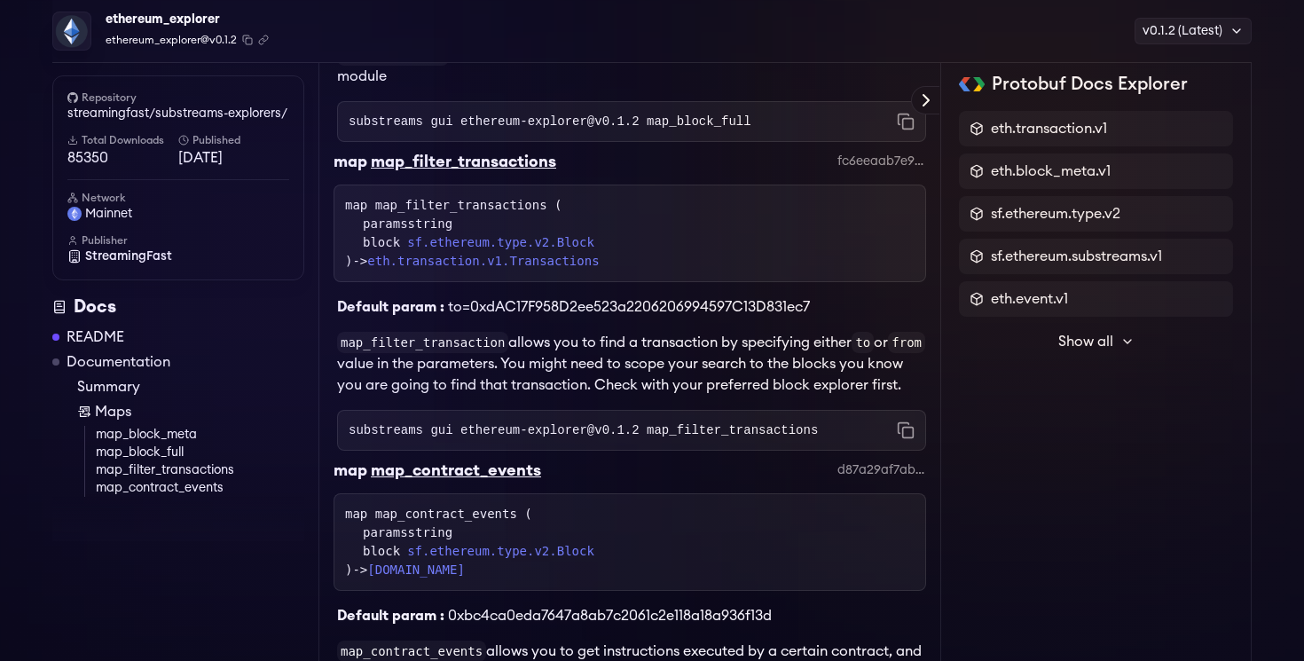
scroll to position [789, 0]
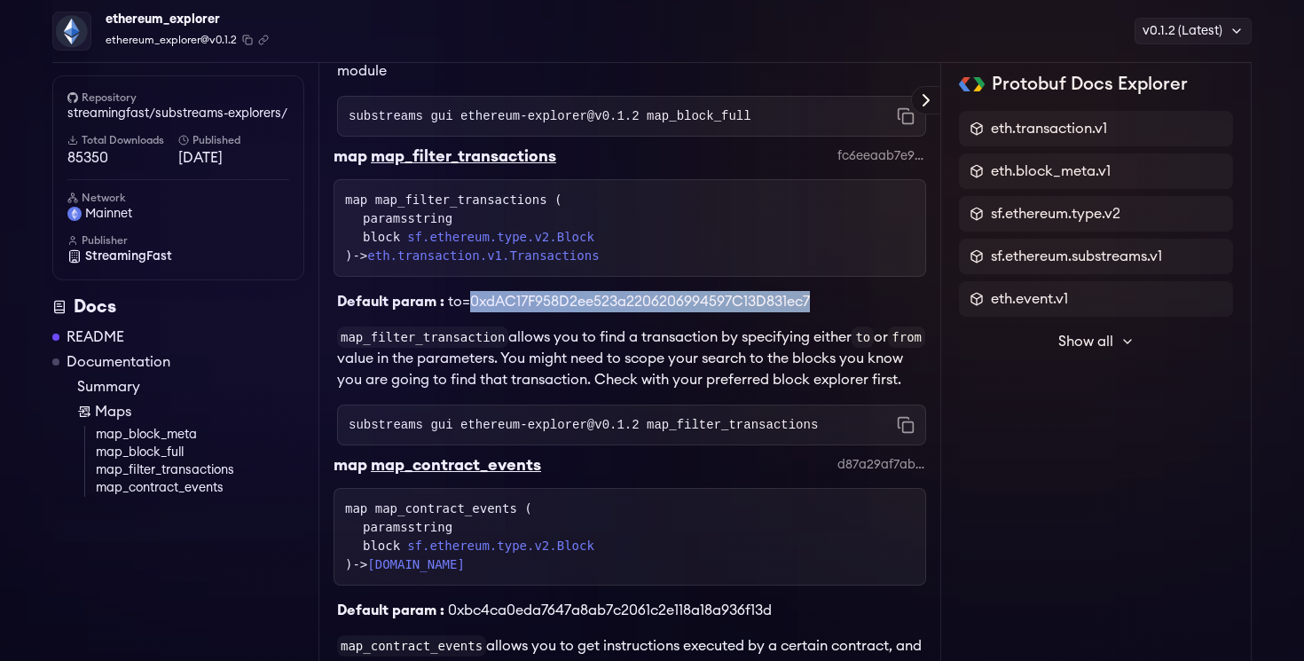
drag, startPoint x: 471, startPoint y: 303, endPoint x: 808, endPoint y: 306, distance: 337.0
click at [808, 306] on div "Default param : to=0xdAC17F958D2ee523a2206206994597C13D831ec7" at bounding box center [629, 294] width 592 height 35
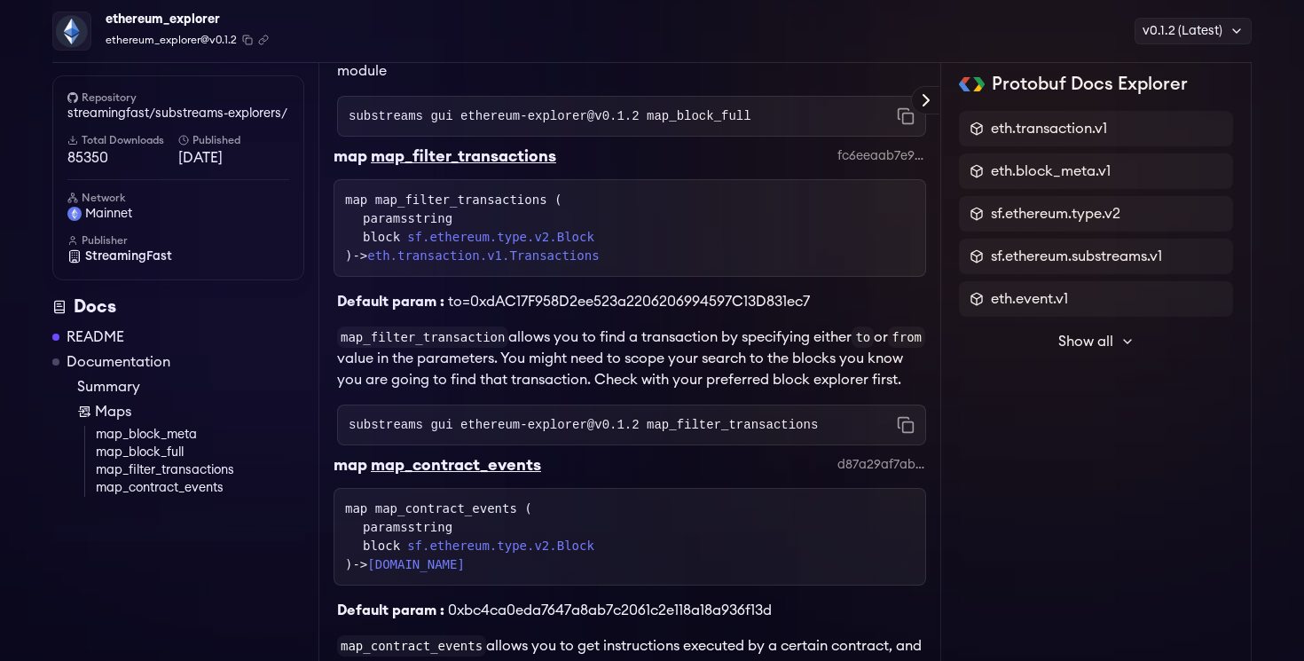
click at [603, 161] on div "map map_filter_transactions fc6eeaab7e962cd4577279bd3236ed5f986ef3a2" at bounding box center [629, 161] width 592 height 35
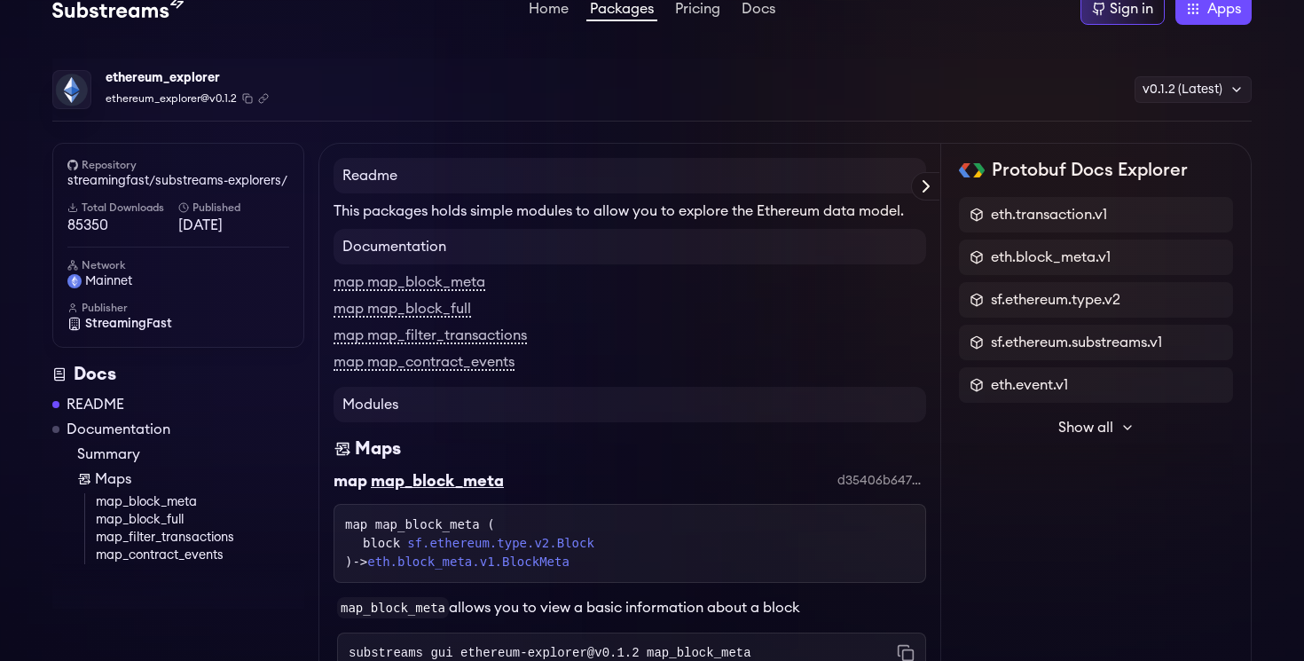
scroll to position [0, 0]
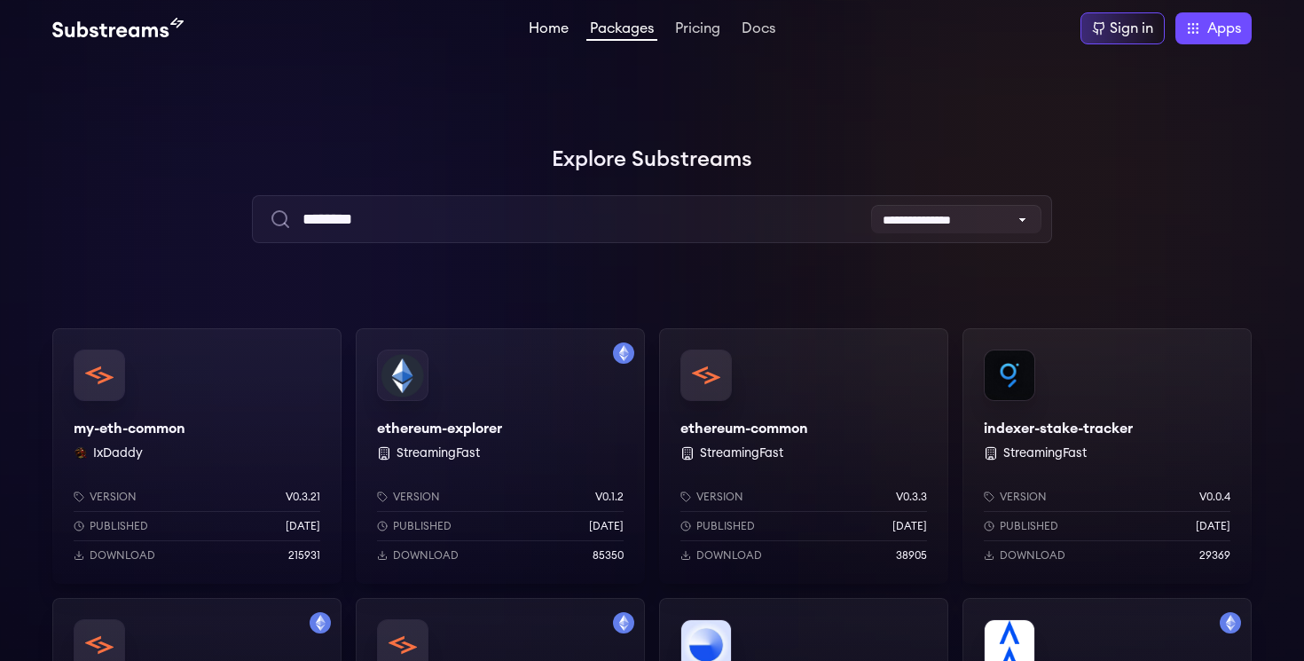
click at [545, 37] on link "Home" at bounding box center [548, 30] width 47 height 18
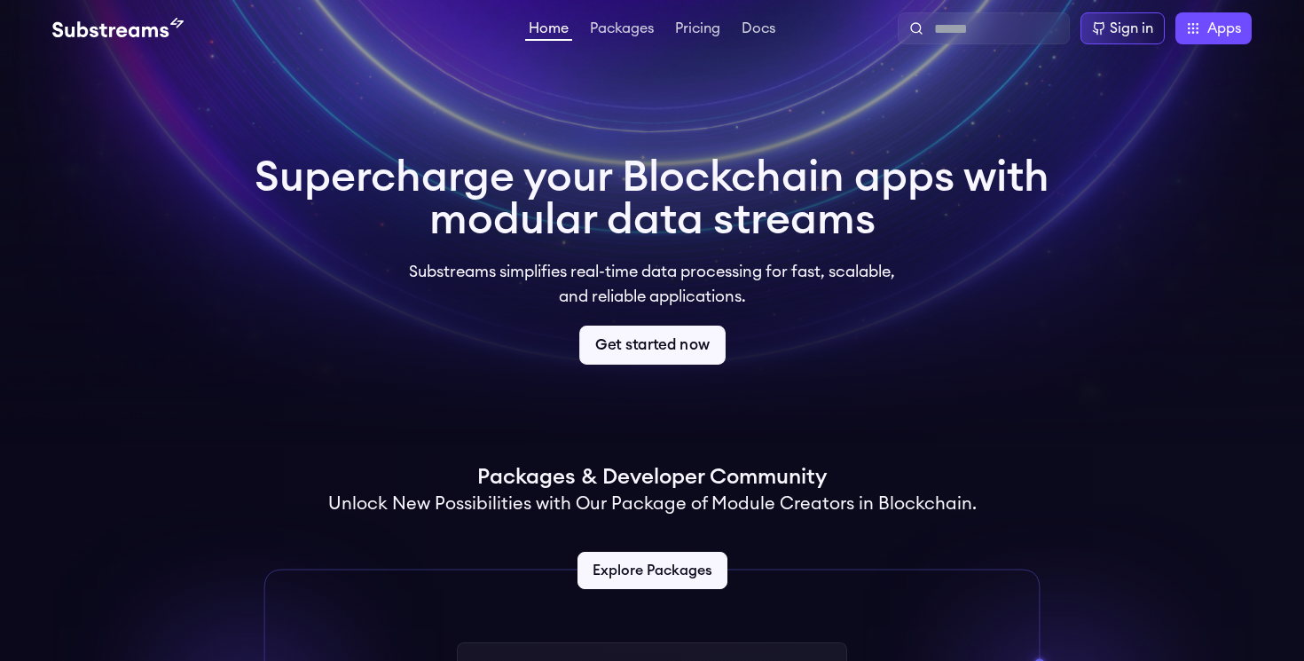
click at [653, 349] on link "Get started now" at bounding box center [652, 344] width 146 height 39
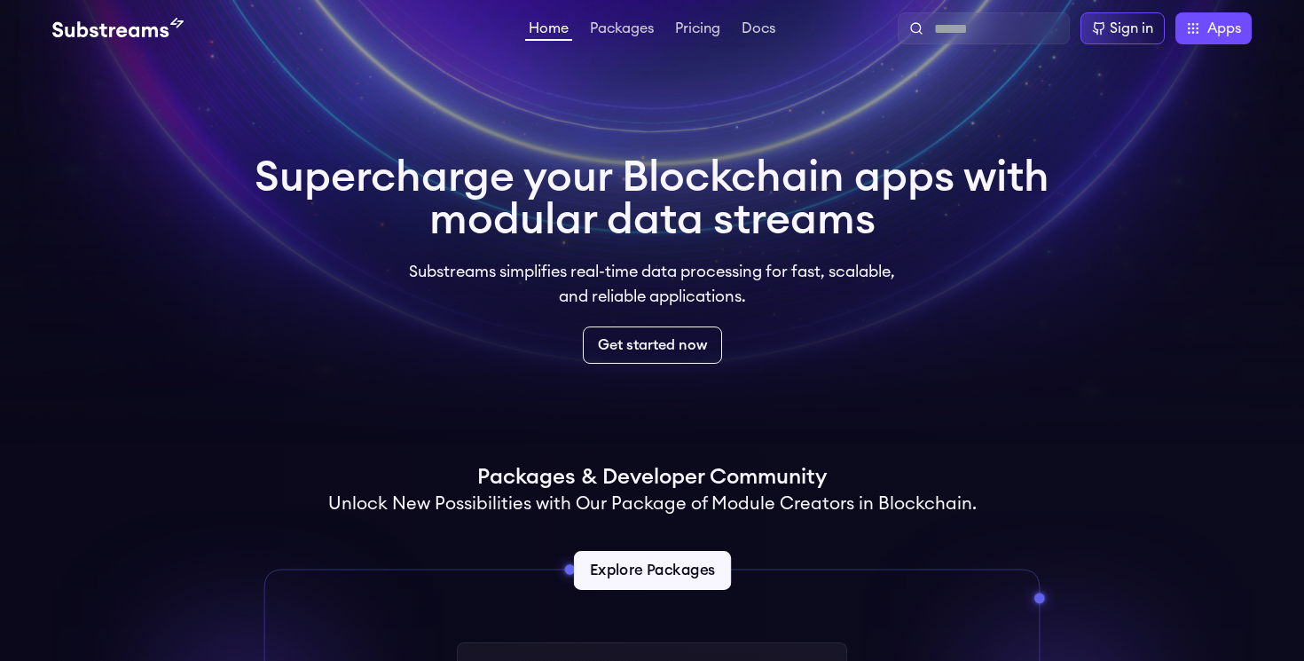
click at [643, 576] on link "Explore Packages" at bounding box center [651, 570] width 157 height 39
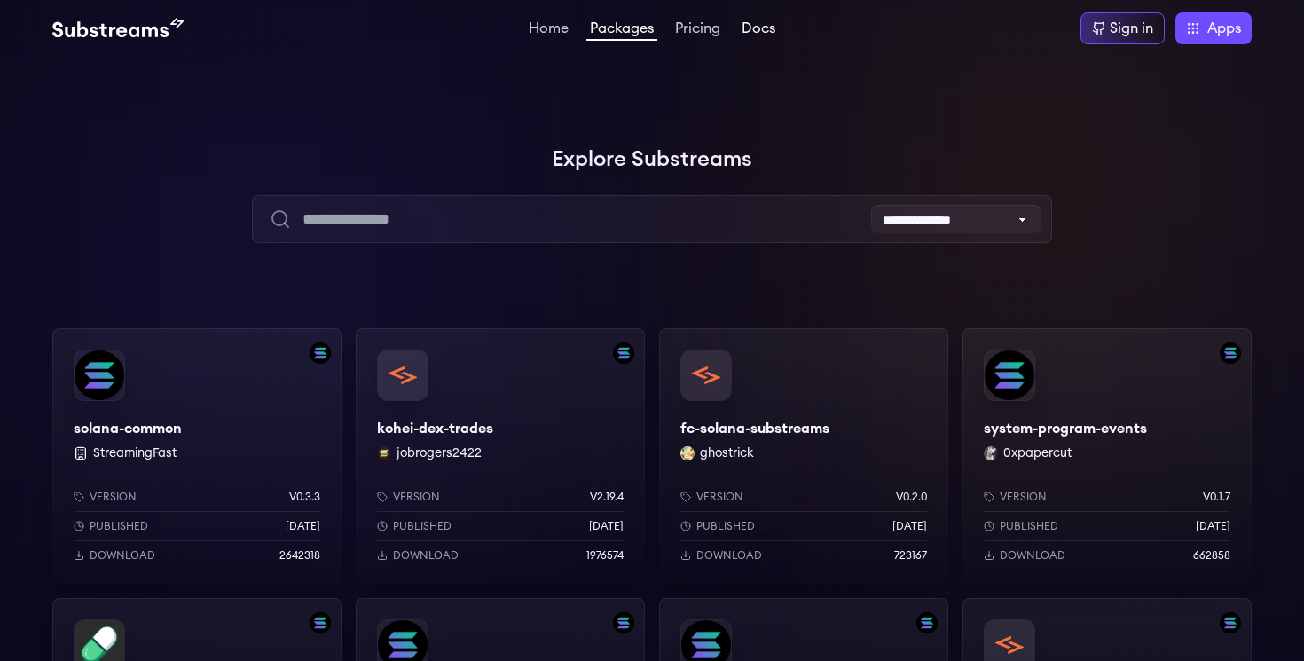
click at [772, 29] on link "Docs" at bounding box center [758, 30] width 41 height 18
